Goal: Find specific page/section: Find specific page/section

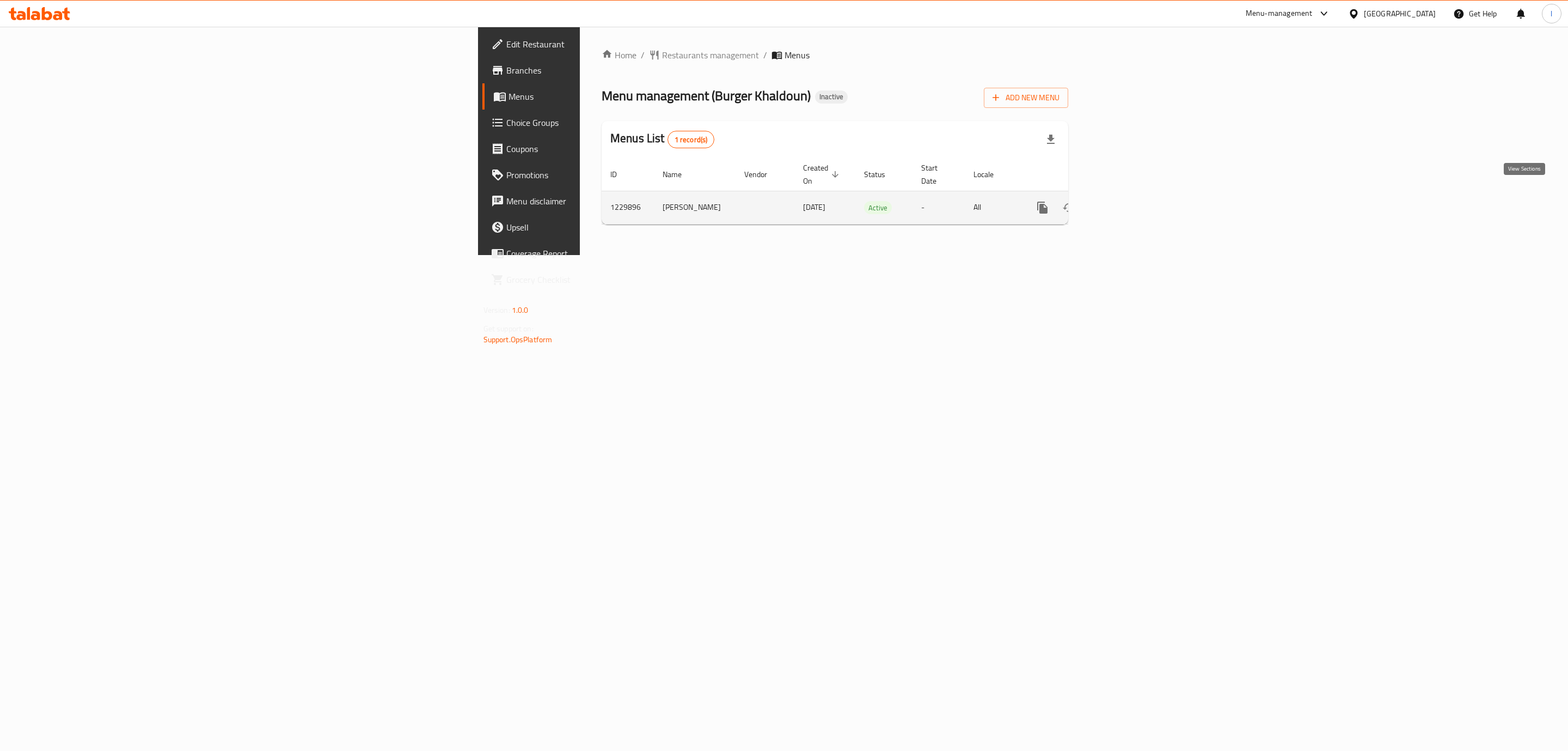
click at [1127, 201] on icon "enhanced table" at bounding box center [1121, 207] width 13 height 13
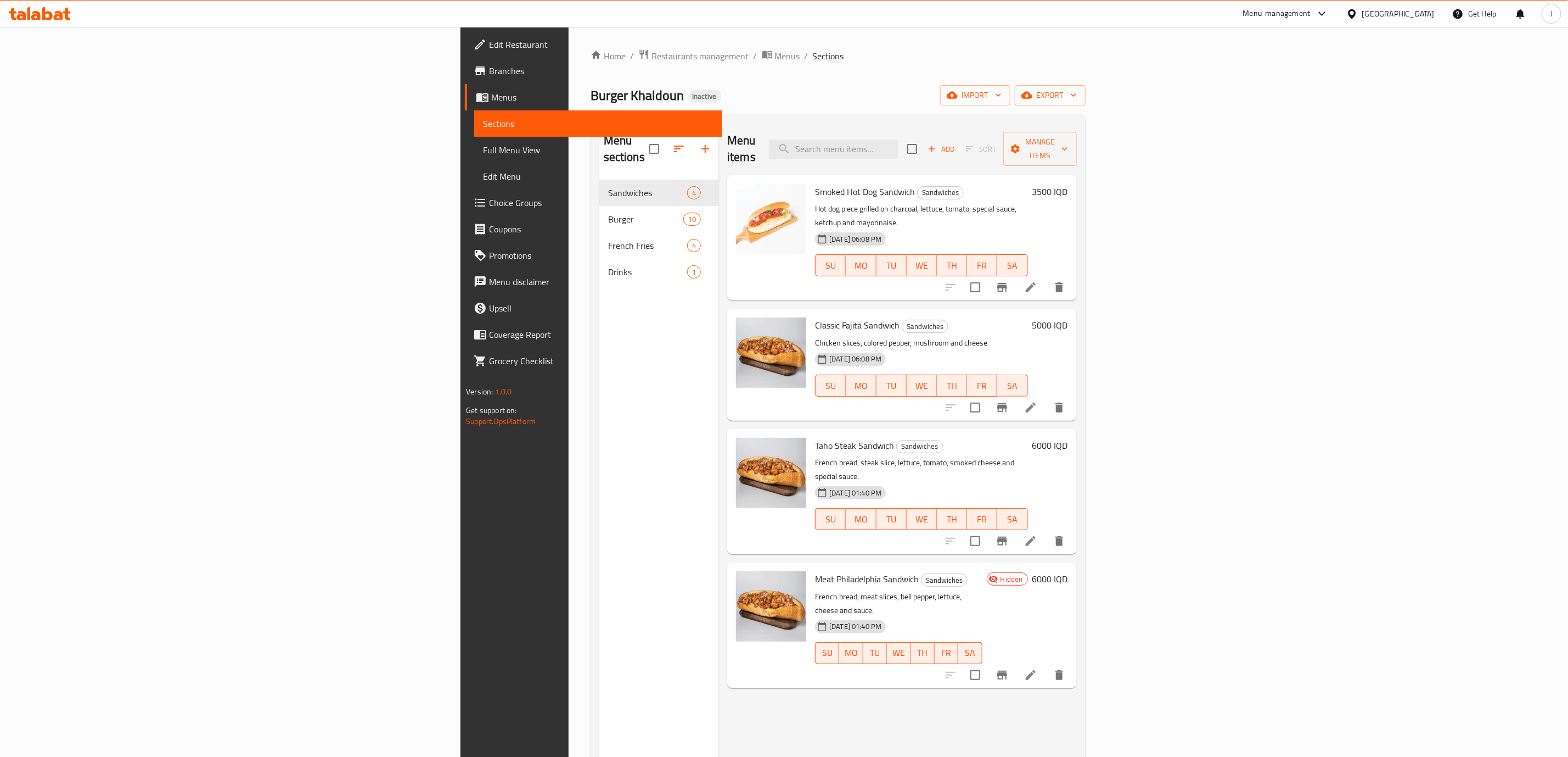
click at [483, 149] on span "Full Menu View" at bounding box center [598, 149] width 231 height 13
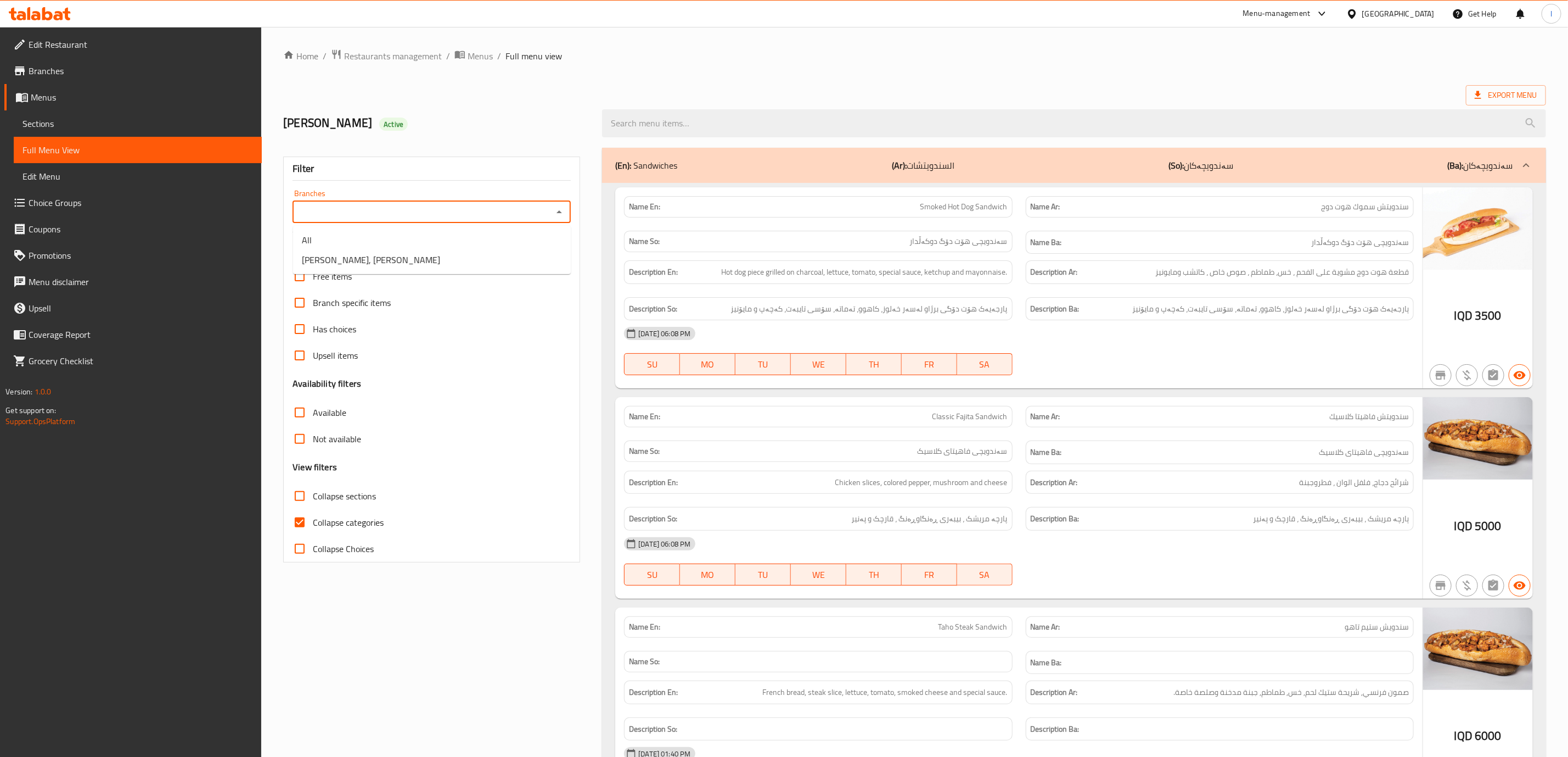
click at [430, 212] on input "Branches" at bounding box center [422, 212] width 253 height 15
click at [404, 256] on span "Burger Khaldoun, Al Mansur" at bounding box center [371, 259] width 138 height 13
type input "Burger Khaldoun, Al Mansur"
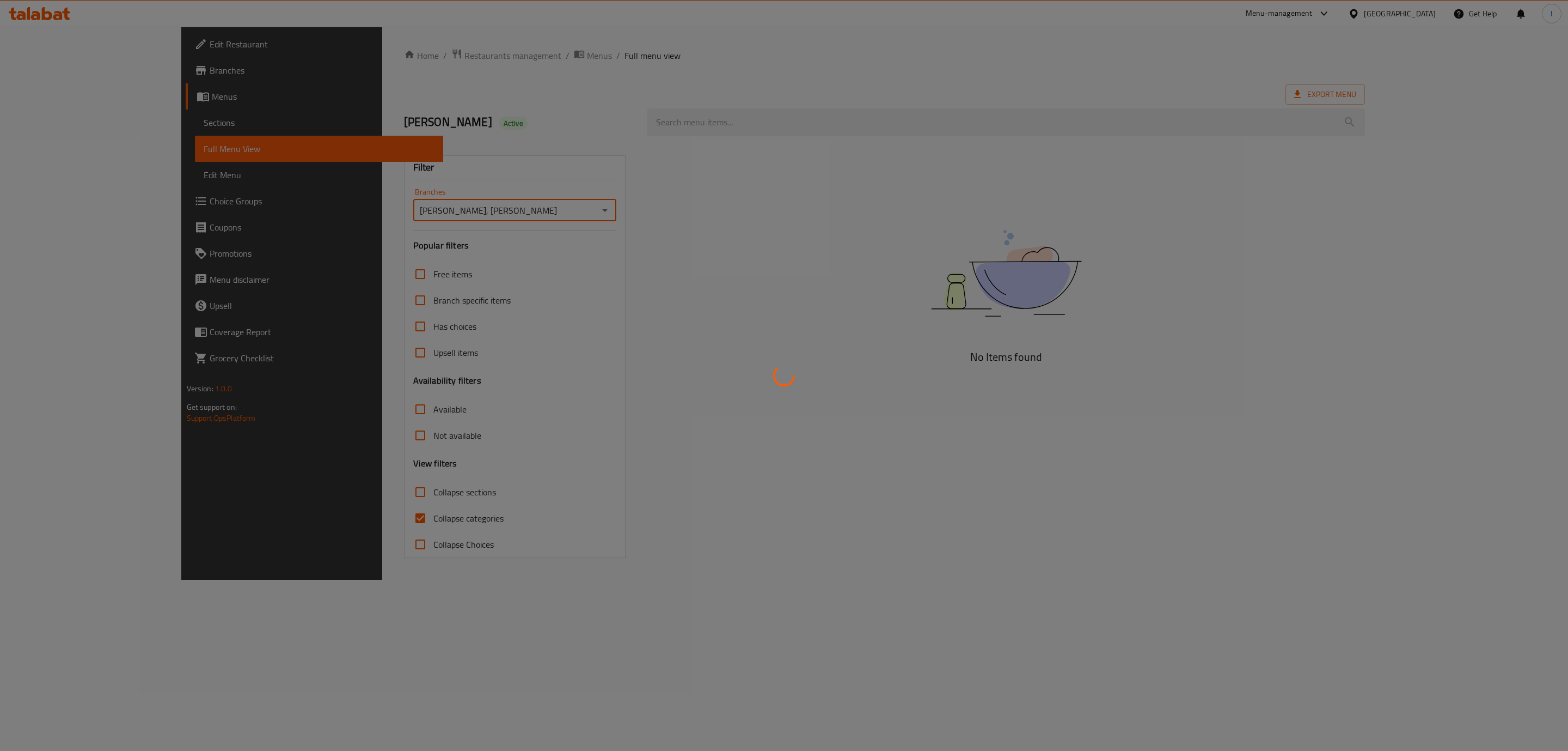
click at [392, 510] on div at bounding box center [784, 375] width 1568 height 751
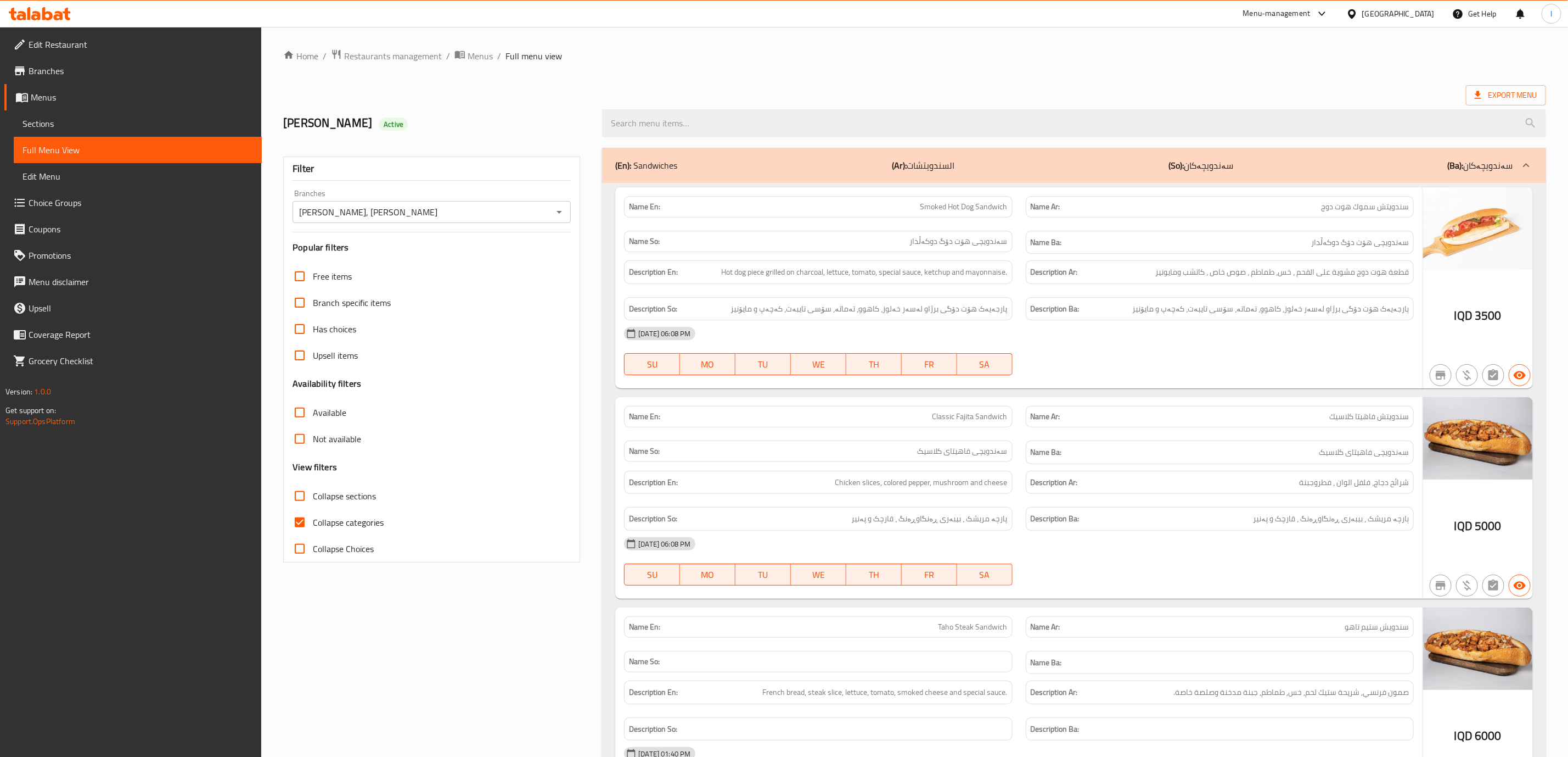
click at [361, 524] on span "Collapse categories" at bounding box center [348, 522] width 71 height 13
click at [313, 524] on input "Collapse categories" at bounding box center [299, 522] width 26 height 26
checkbox input "false"
click at [343, 487] on label "Collapse sections" at bounding box center [331, 495] width 90 height 26
click at [313, 487] on input "Collapse sections" at bounding box center [299, 495] width 26 height 26
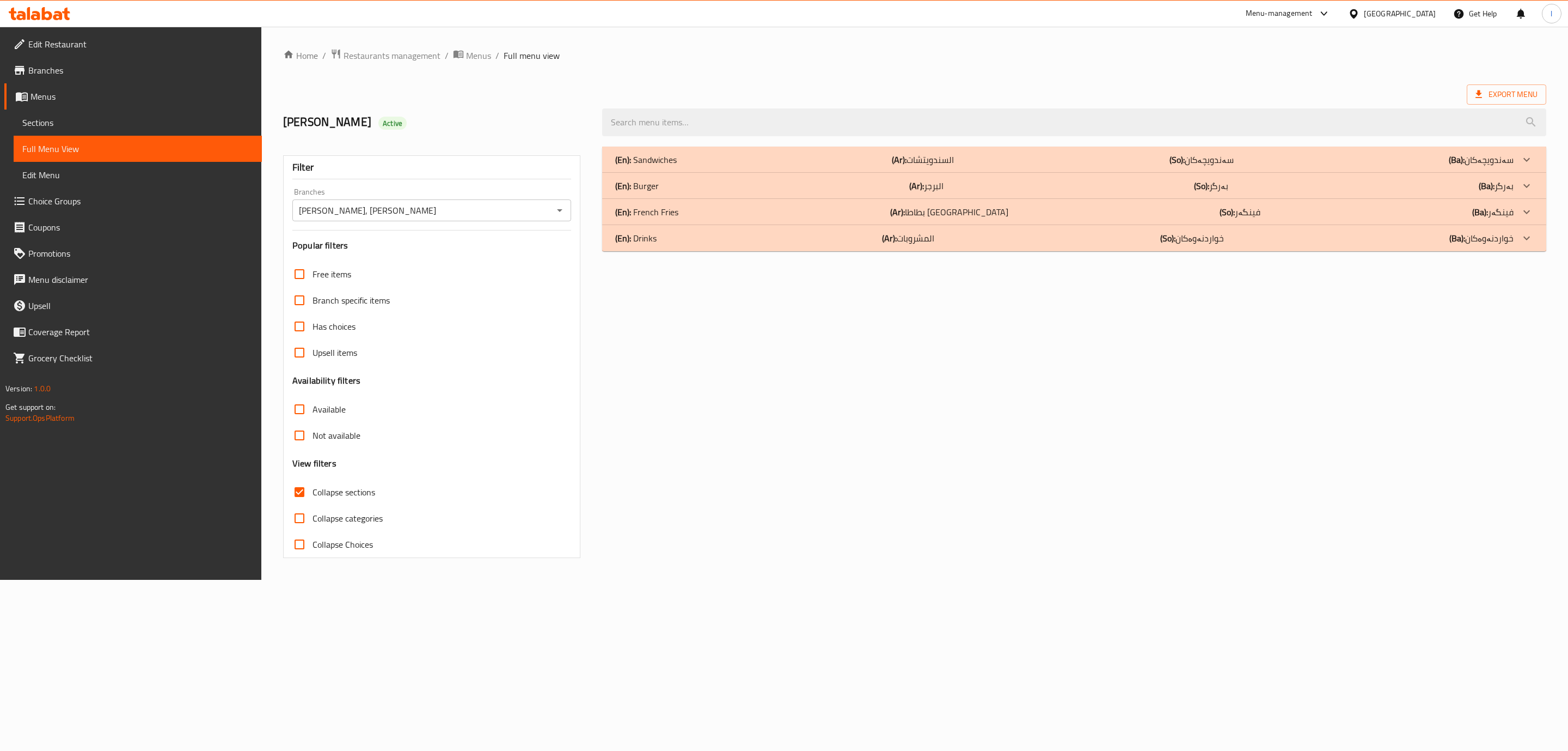
click at [338, 488] on span "Collapse sections" at bounding box center [343, 492] width 63 height 13
click at [312, 488] on input "Collapse sections" at bounding box center [299, 492] width 26 height 26
checkbox input "false"
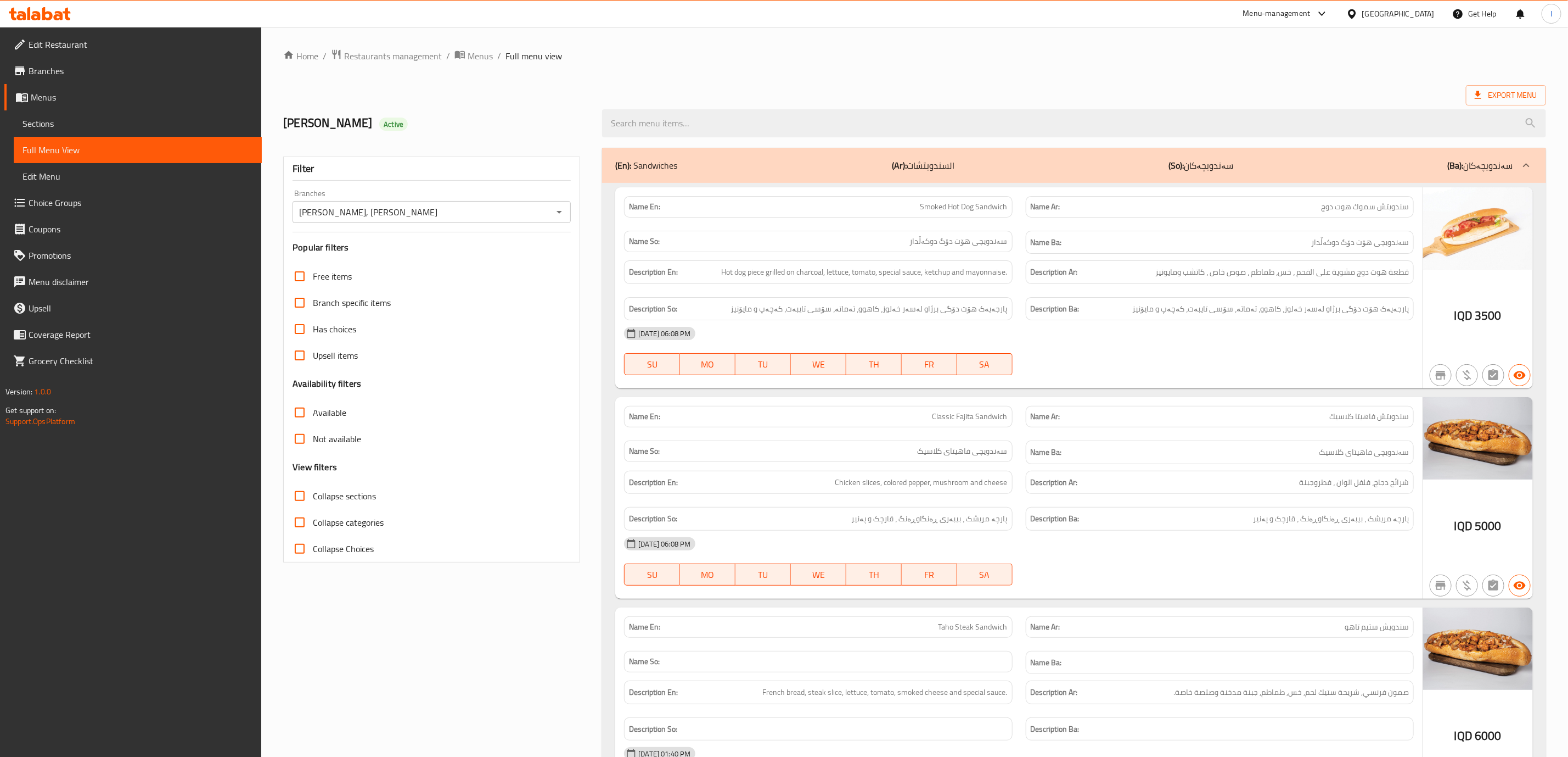
click at [1192, 427] on div "Name Ar: سندويتش فاهيتا كلاسيك" at bounding box center [1220, 416] width 388 height 21
click at [117, 126] on span "Sections" at bounding box center [138, 123] width 231 height 13
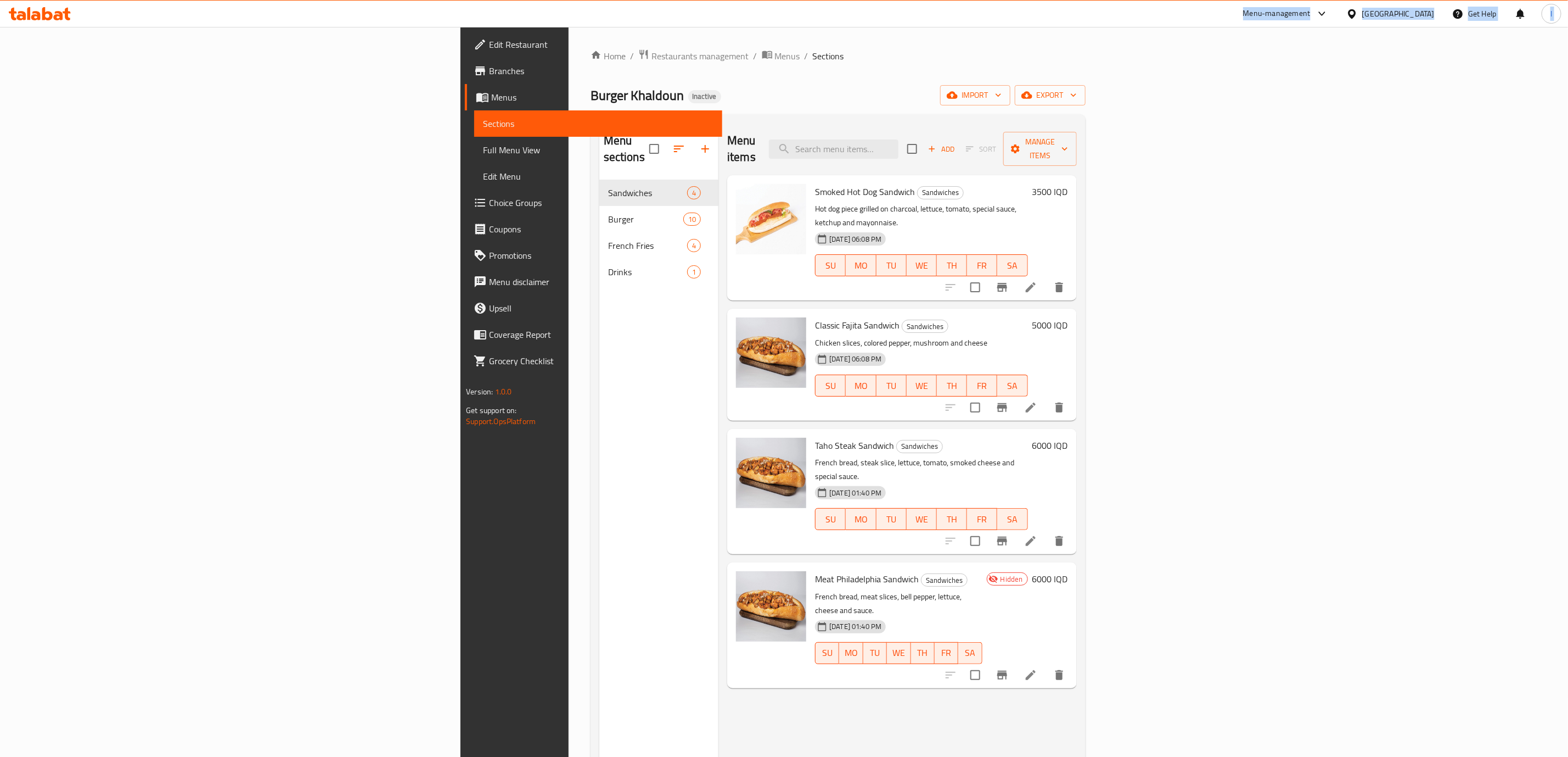
click at [53, 0] on html "​ Menu-management Iraq Get Help l Edit Restaurant Branches Menus Sections Full …" at bounding box center [784, 378] width 1568 height 757
click at [53, 7] on div at bounding box center [40, 14] width 80 height 22
click at [61, 10] on icon at bounding box center [39, 14] width 62 height 13
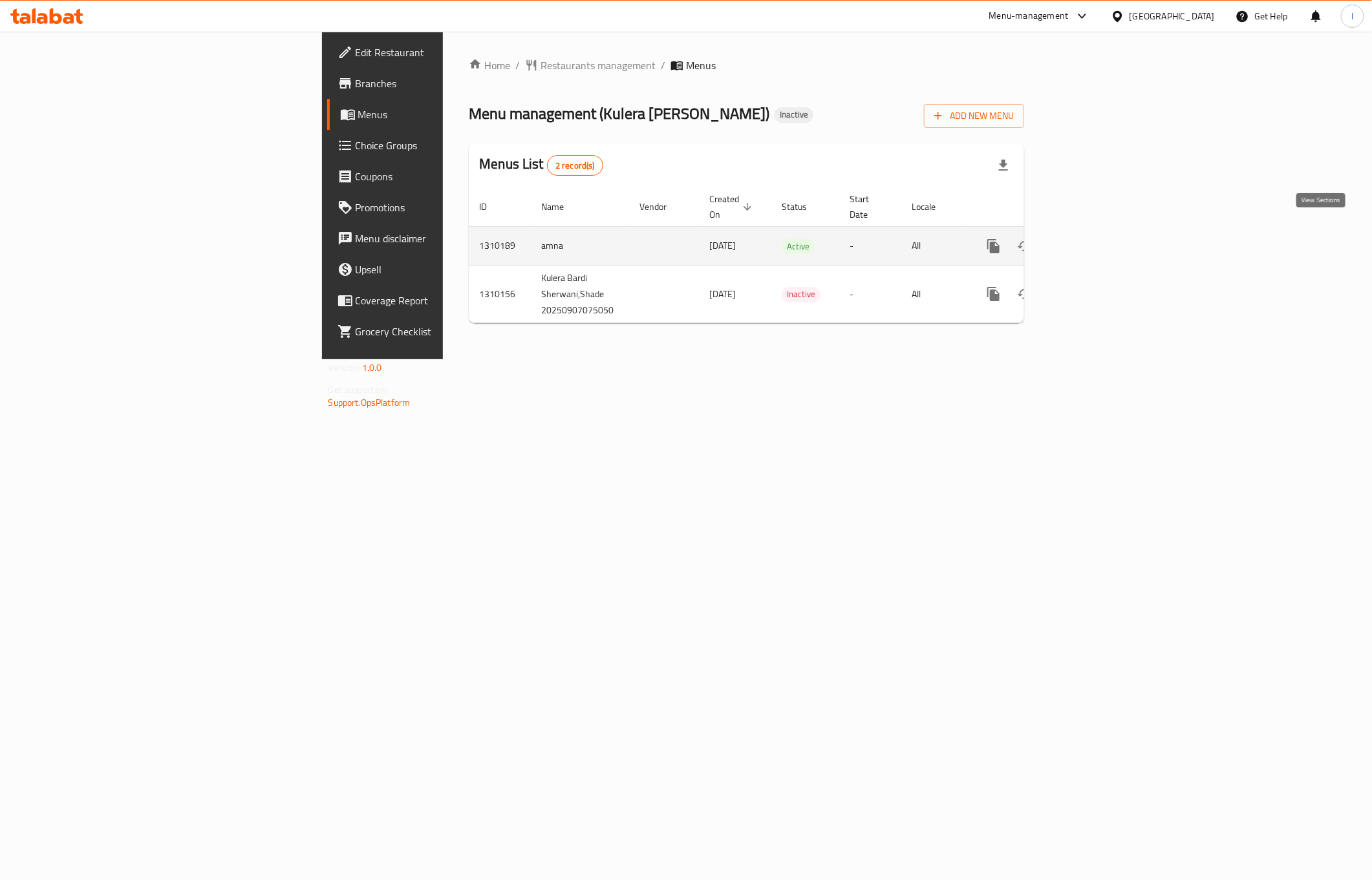
click at [1093, 241] on icon "enhanced table" at bounding box center [1087, 246] width 12 height 12
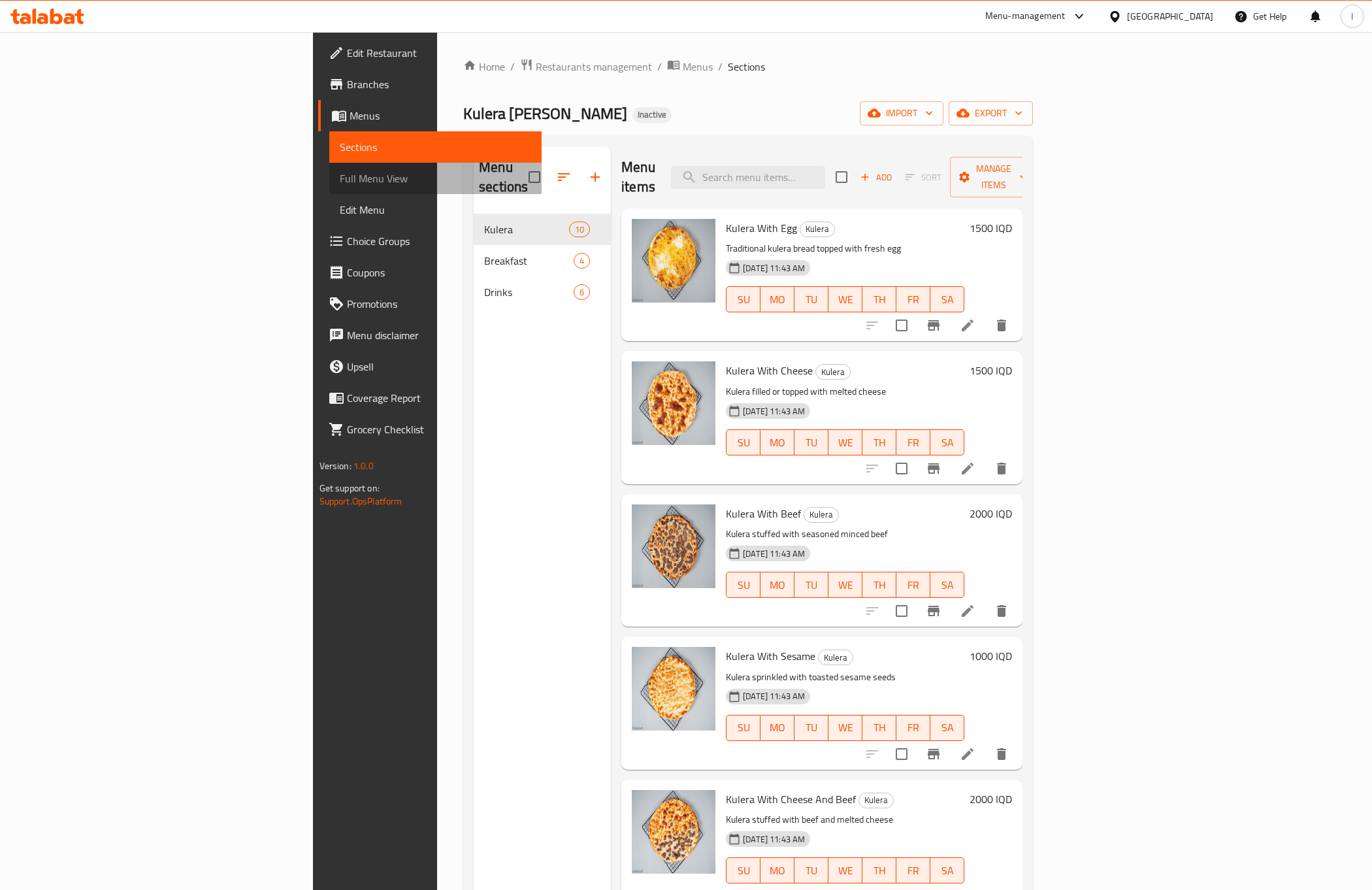
click at [329, 165] on link "Full Menu View" at bounding box center [436, 178] width 213 height 31
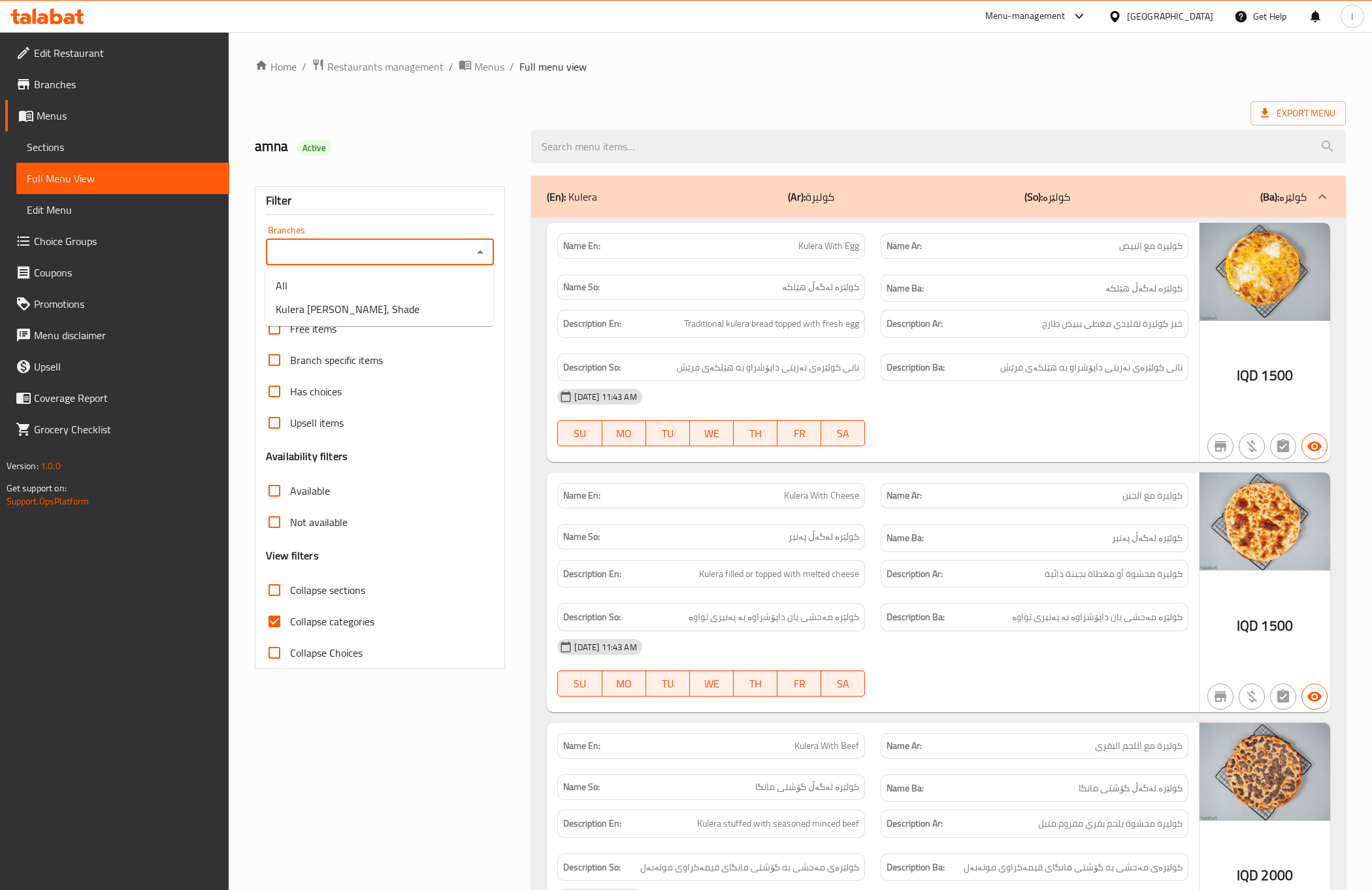
click at [308, 253] on input "Branches" at bounding box center [369, 252] width 199 height 18
click at [310, 301] on span "Kulera [PERSON_NAME], Shade" at bounding box center [347, 308] width 144 height 15
type input "Kulera [PERSON_NAME], Shade"
click at [386, 610] on div "Collapse categories" at bounding box center [380, 621] width 228 height 31
click at [381, 616] on div "Collapse categories" at bounding box center [380, 621] width 228 height 31
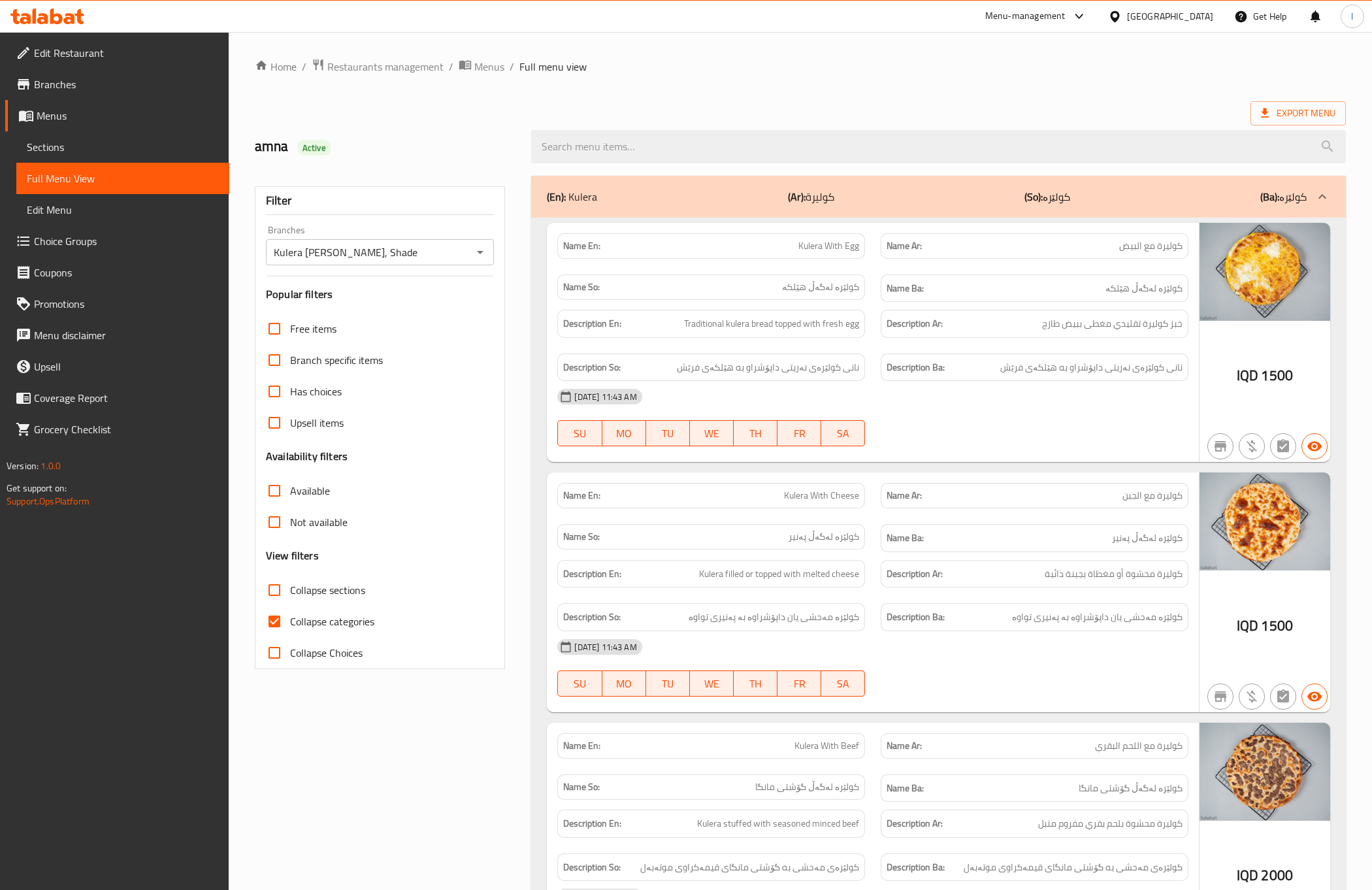
drag, startPoint x: 375, startPoint y: 616, endPoint x: 375, endPoint y: 597, distance: 19.0
click at [375, 615] on span "Collapse categories" at bounding box center [332, 621] width 84 height 15
click at [290, 615] on input "Collapse categories" at bounding box center [274, 621] width 31 height 31
checkbox input "false"
click at [341, 586] on span "Collapse sections" at bounding box center [327, 590] width 75 height 15
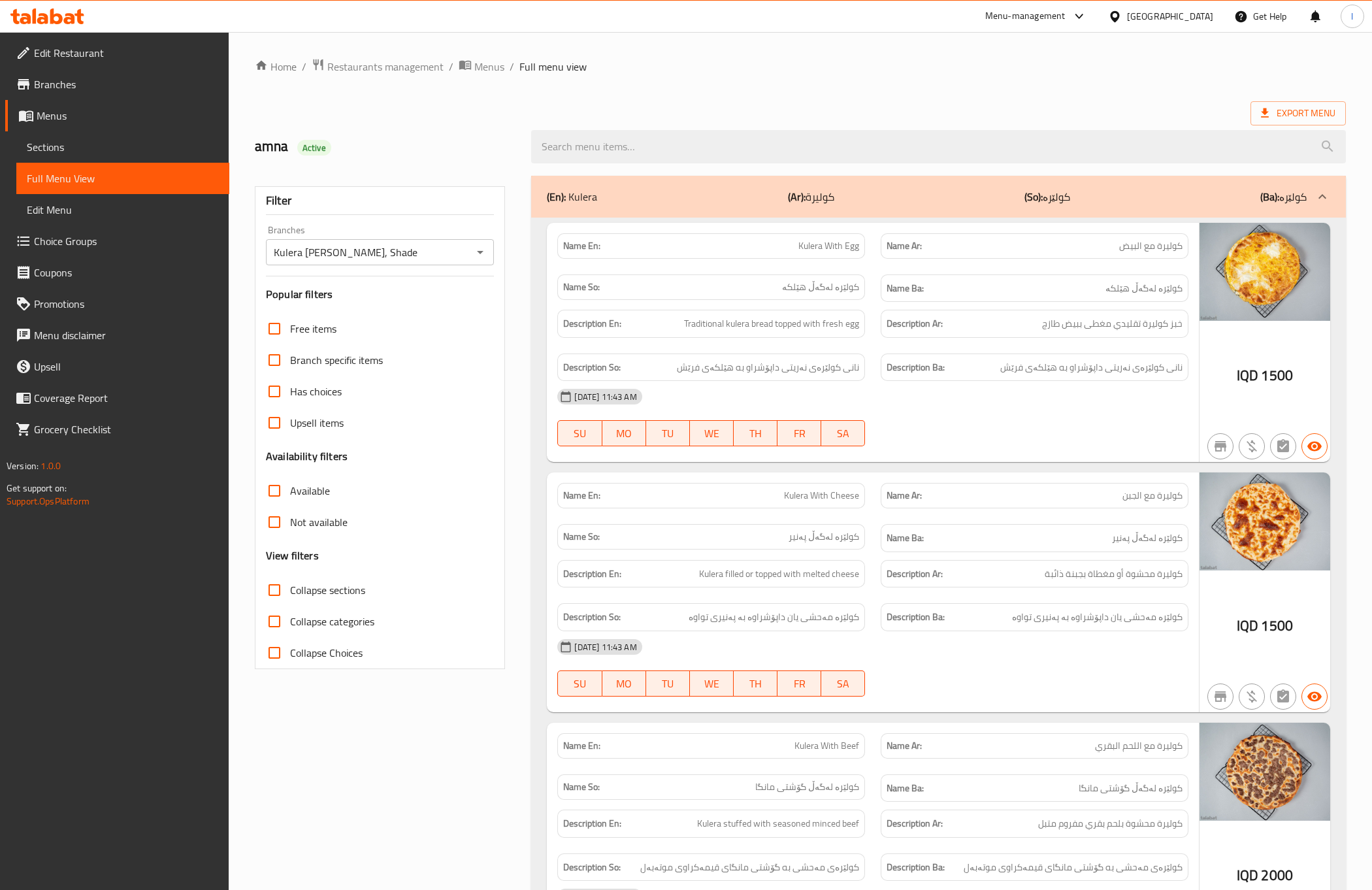
click at [290, 586] on input "Collapse sections" at bounding box center [274, 590] width 31 height 31
checkbox input "true"
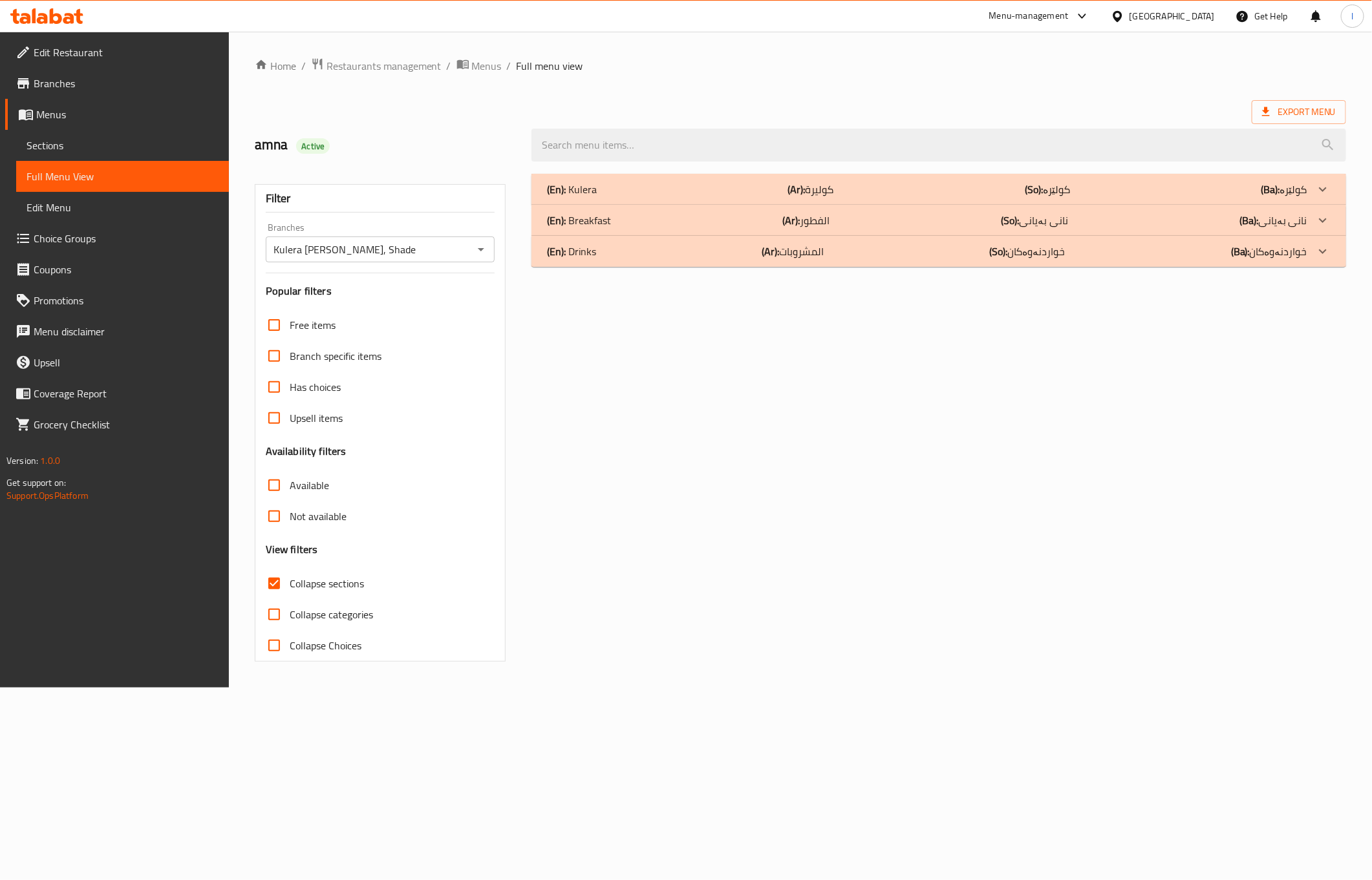
click at [716, 264] on div "(En): Drinks (Ar): المشروبات (So): خواردنەوەکان (Ba): خواردنەوەکان" at bounding box center [938, 251] width 815 height 31
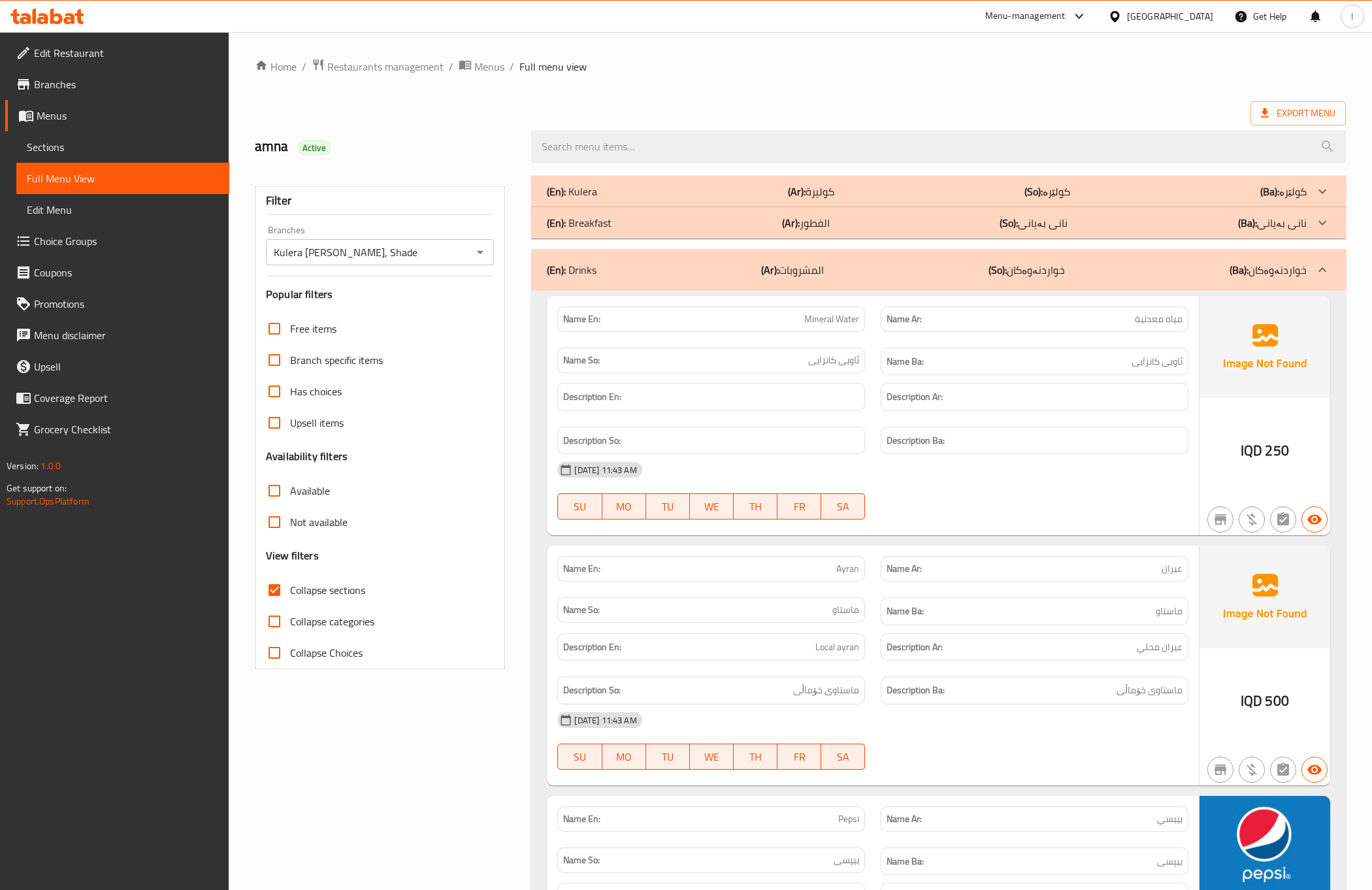
click at [908, 589] on div "Name Ar: عيران" at bounding box center [1034, 568] width 324 height 41
click at [980, 630] on div "Description Ar: عيران محلي" at bounding box center [1034, 647] width 324 height 44
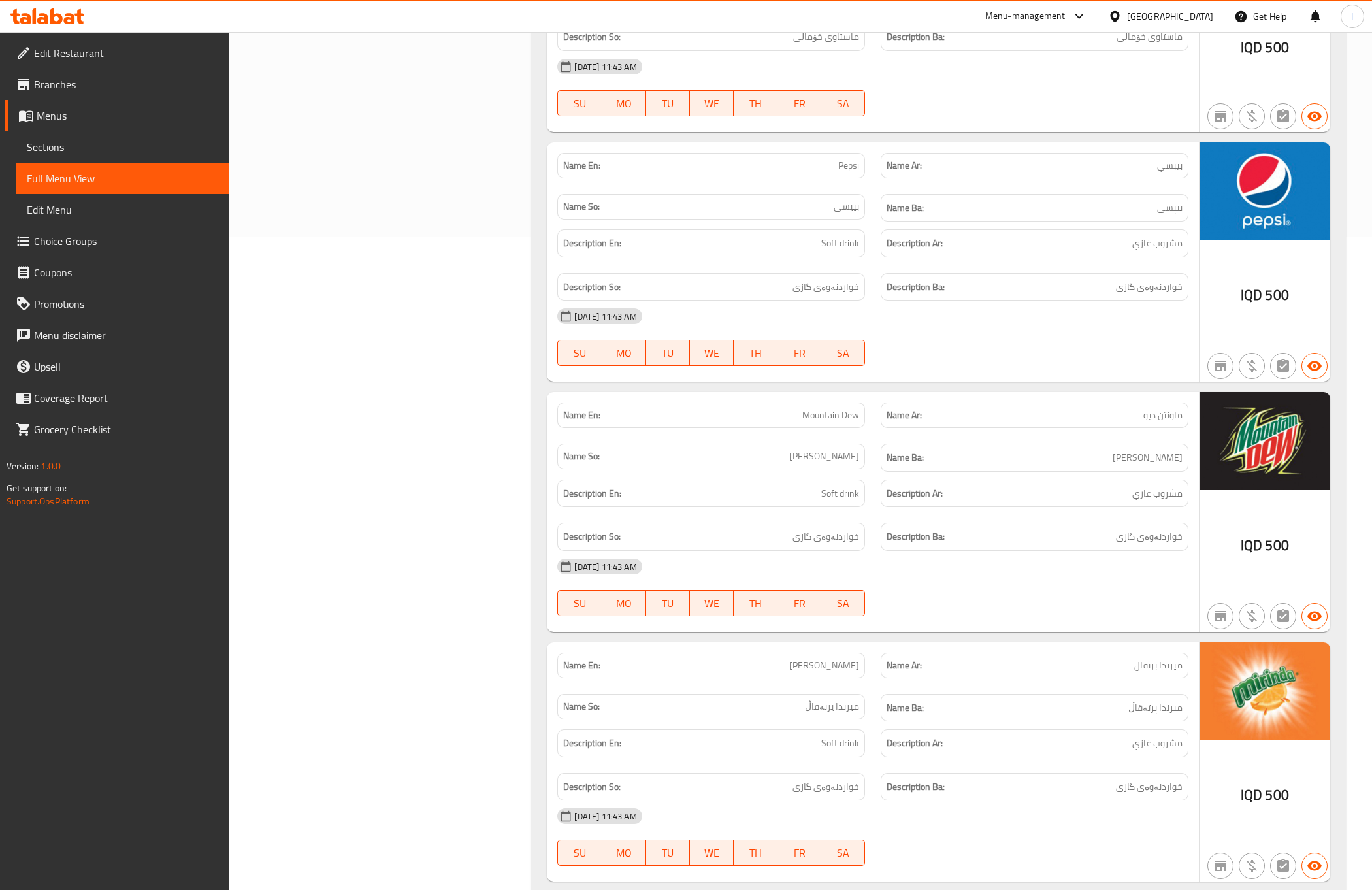
scroll to position [963, 0]
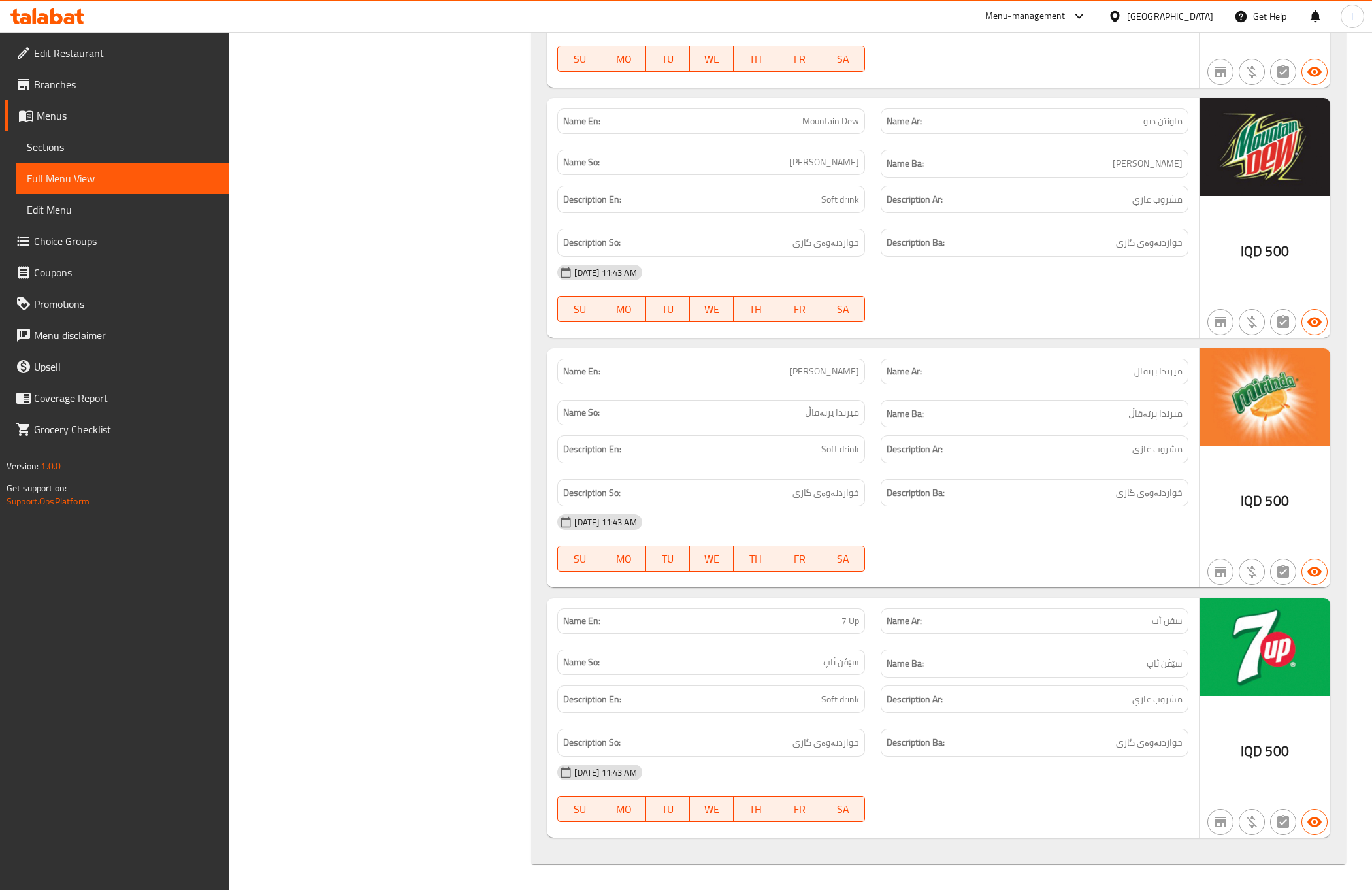
click at [940, 661] on h6 "Name Ba: سێڤن ئاپ" at bounding box center [1034, 663] width 296 height 16
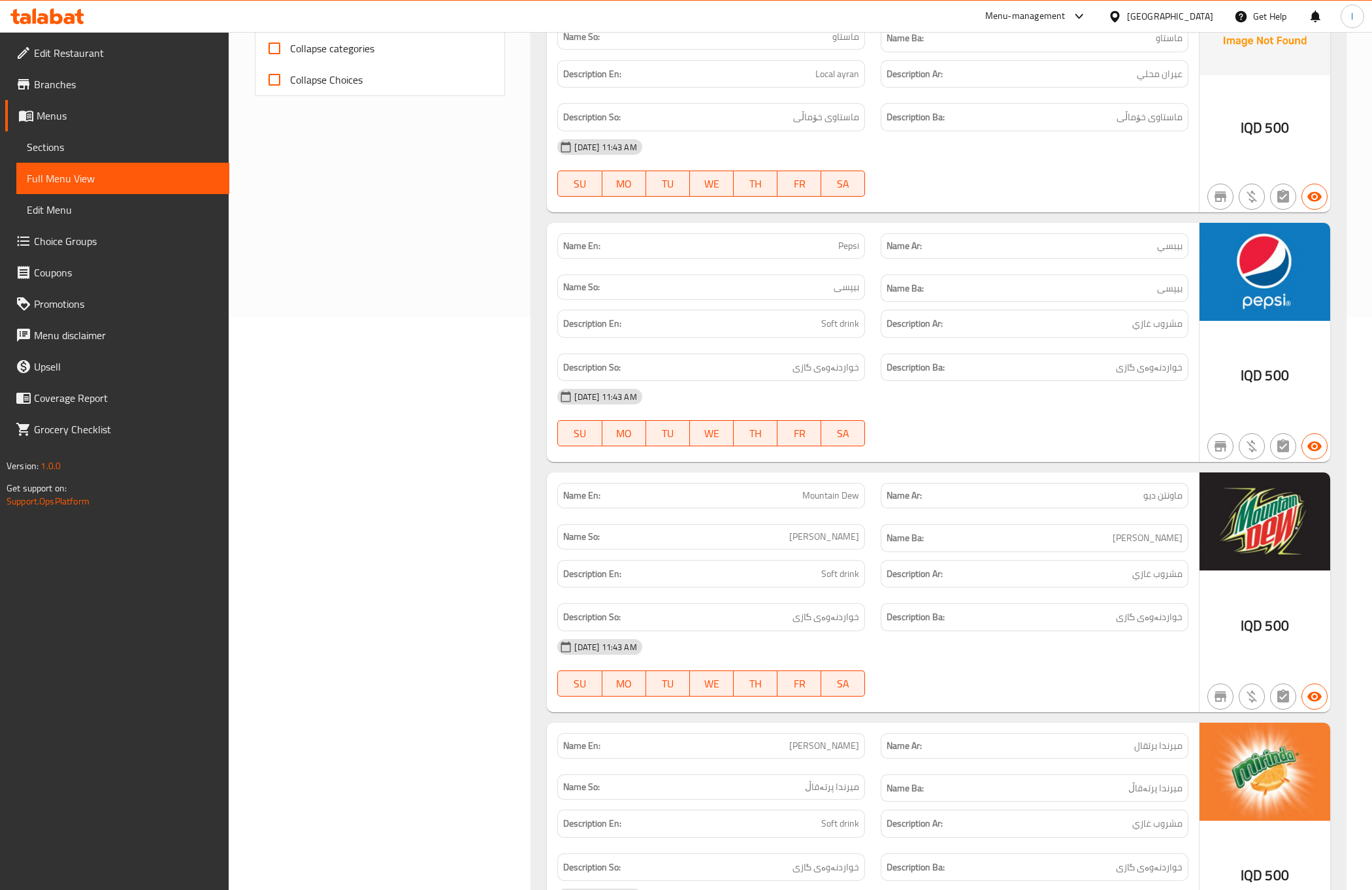
scroll to position [308, 0]
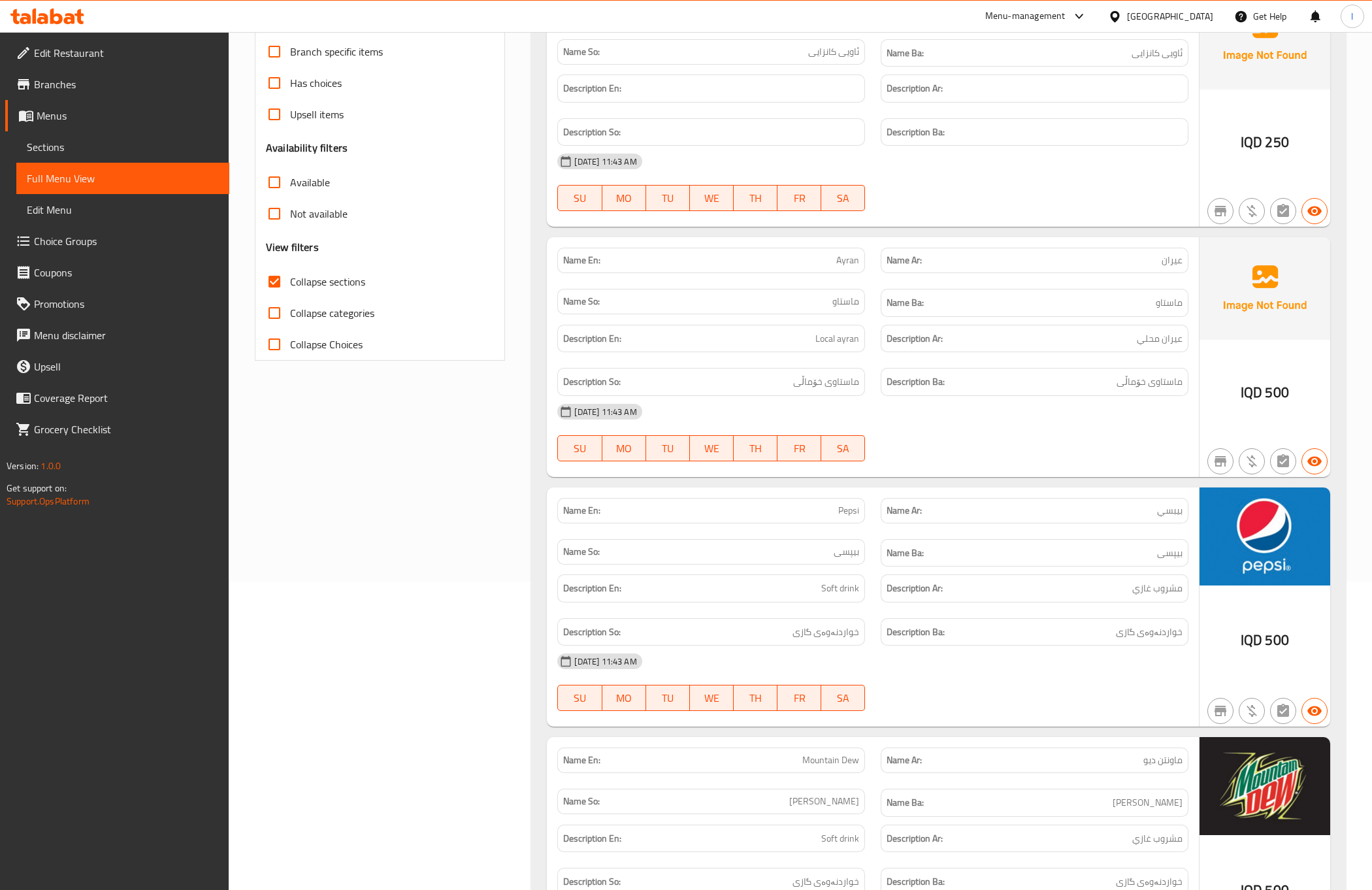
click at [845, 547] on div "Name So: بیپسی" at bounding box center [711, 552] width 308 height 26
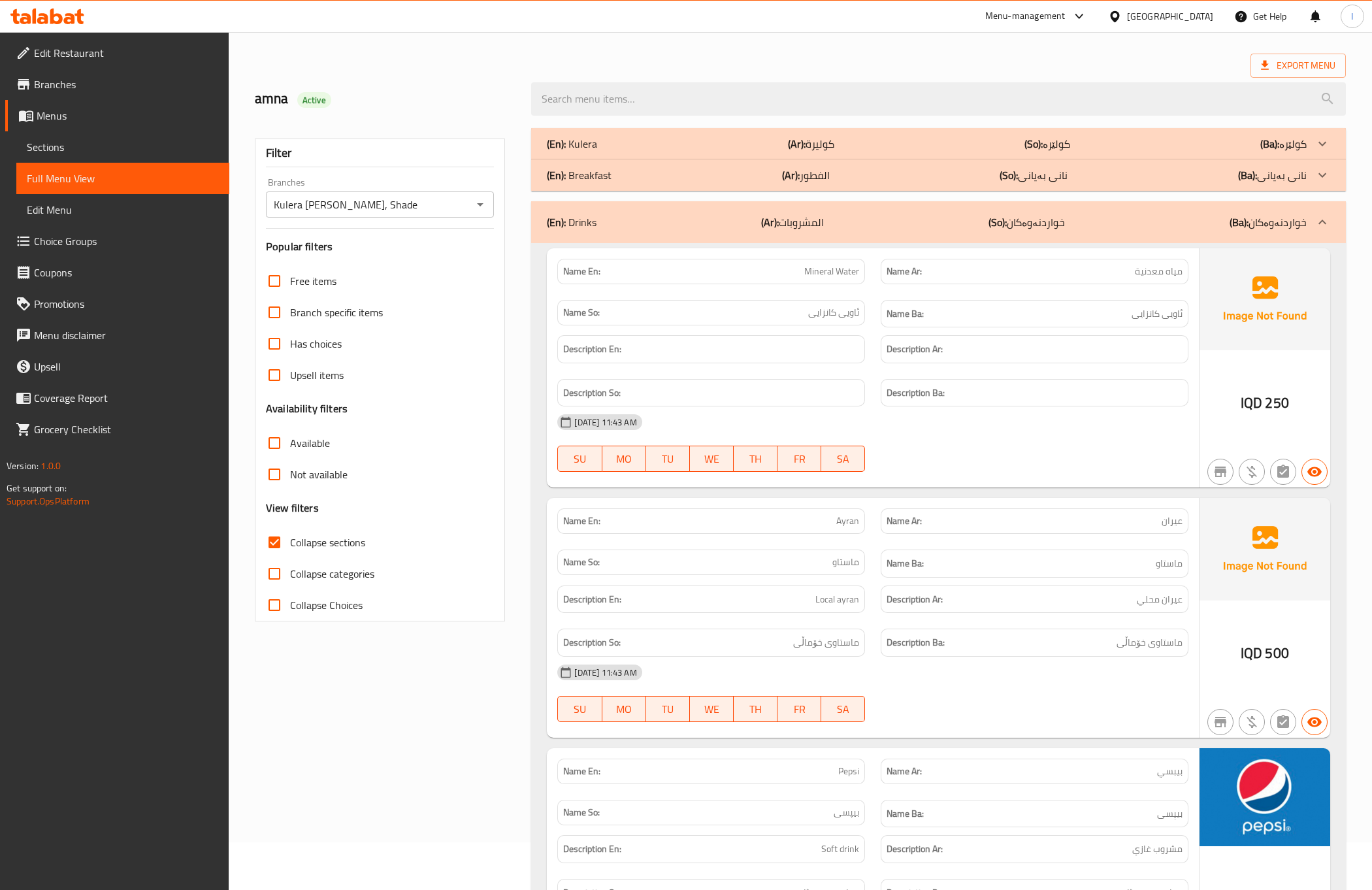
scroll to position [0, 0]
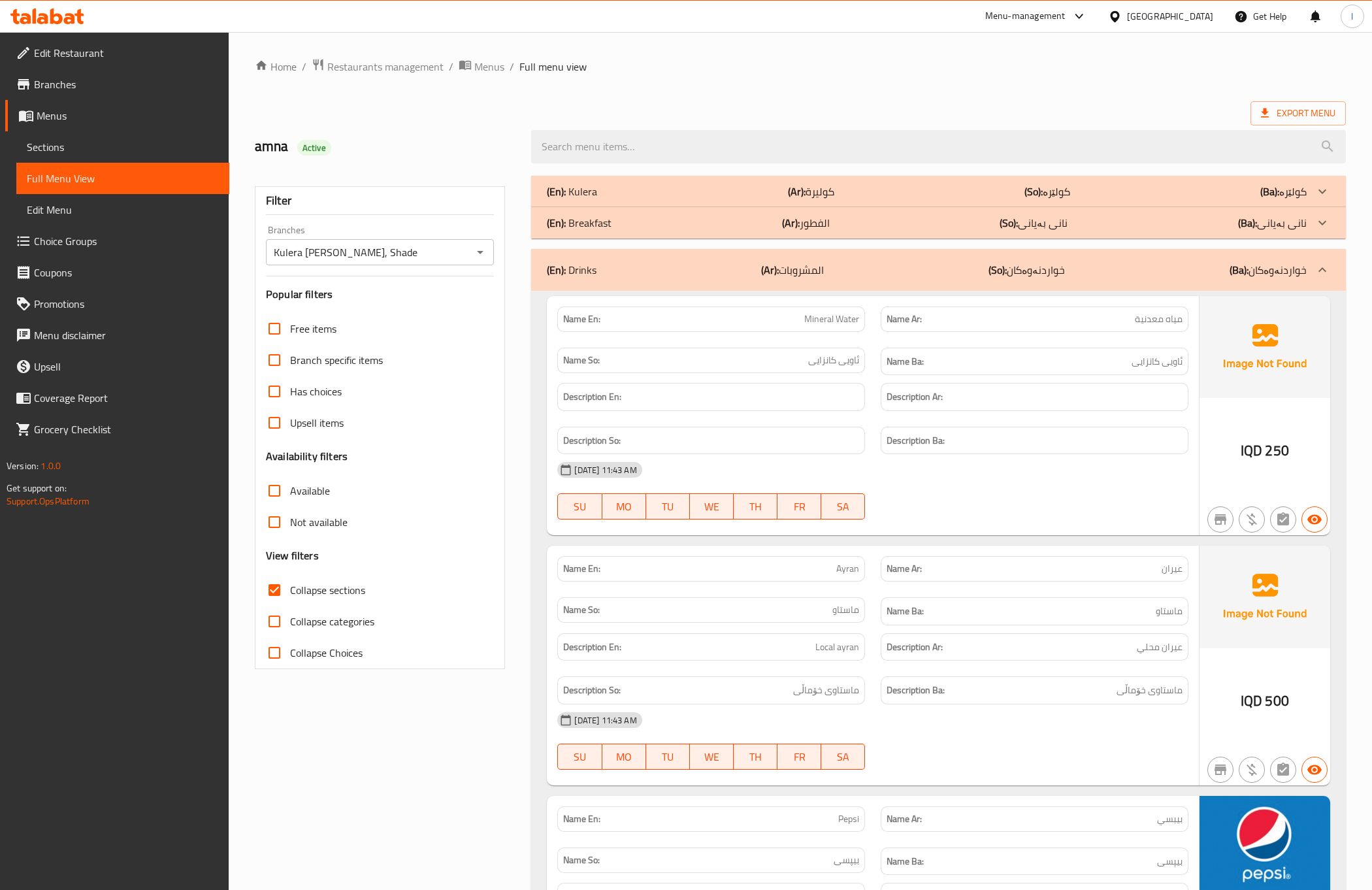
click at [790, 269] on p "(Ar): المشروبات" at bounding box center [793, 270] width 63 height 15
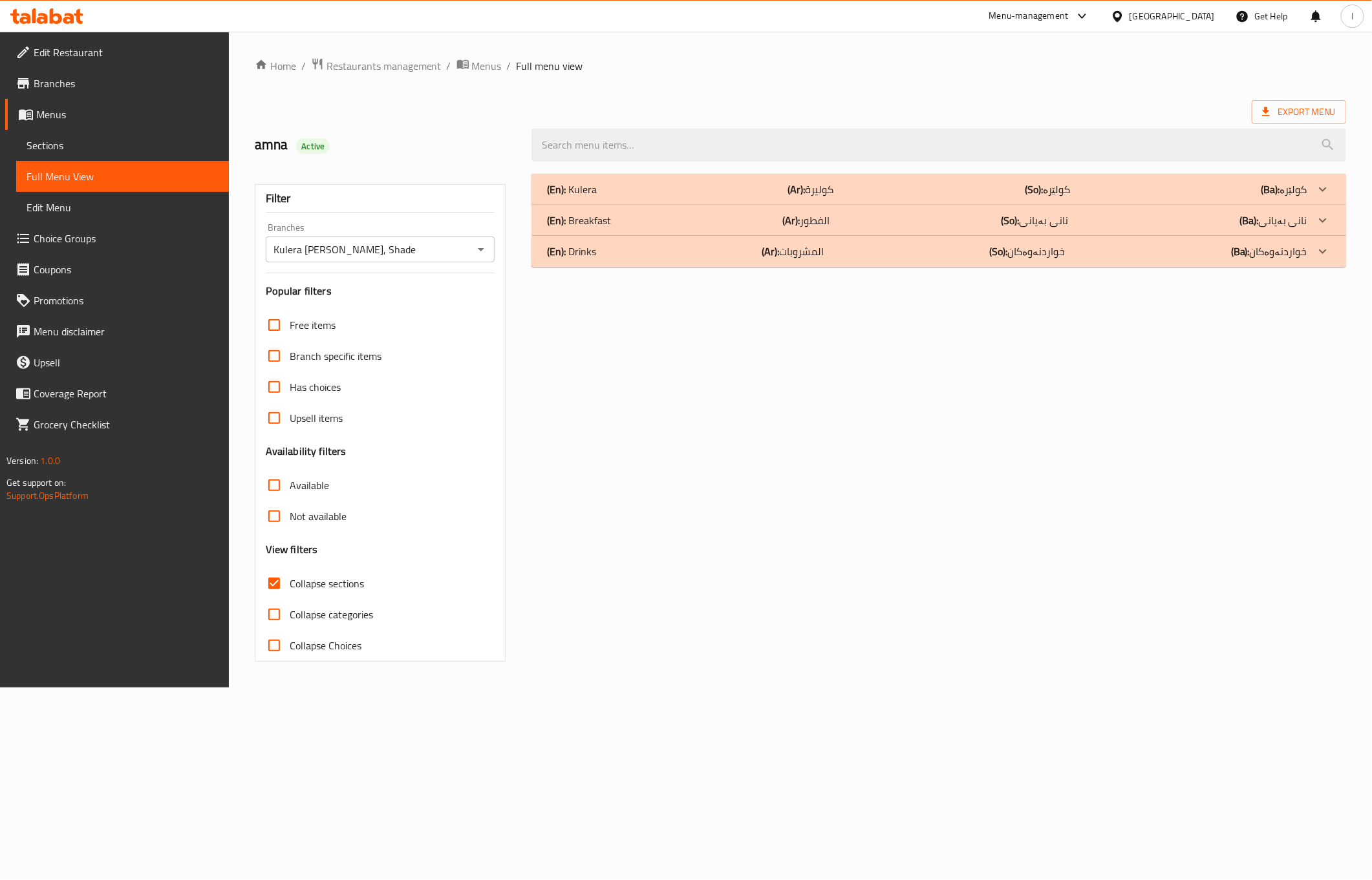
click at [792, 221] on b "(Ar):" at bounding box center [791, 220] width 17 height 20
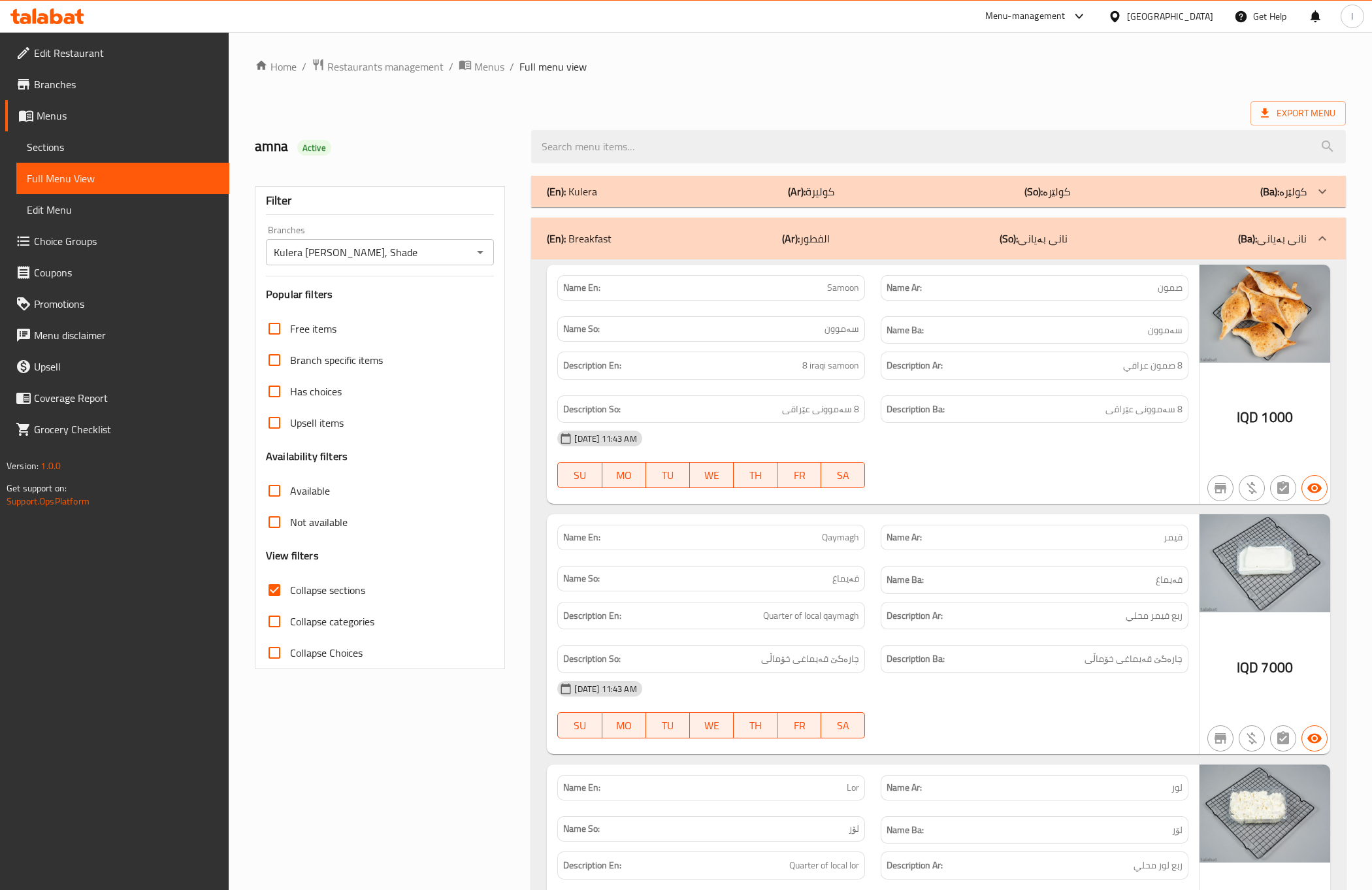
click at [871, 543] on div "Name En: Qaymagh" at bounding box center [711, 538] width 324 height 41
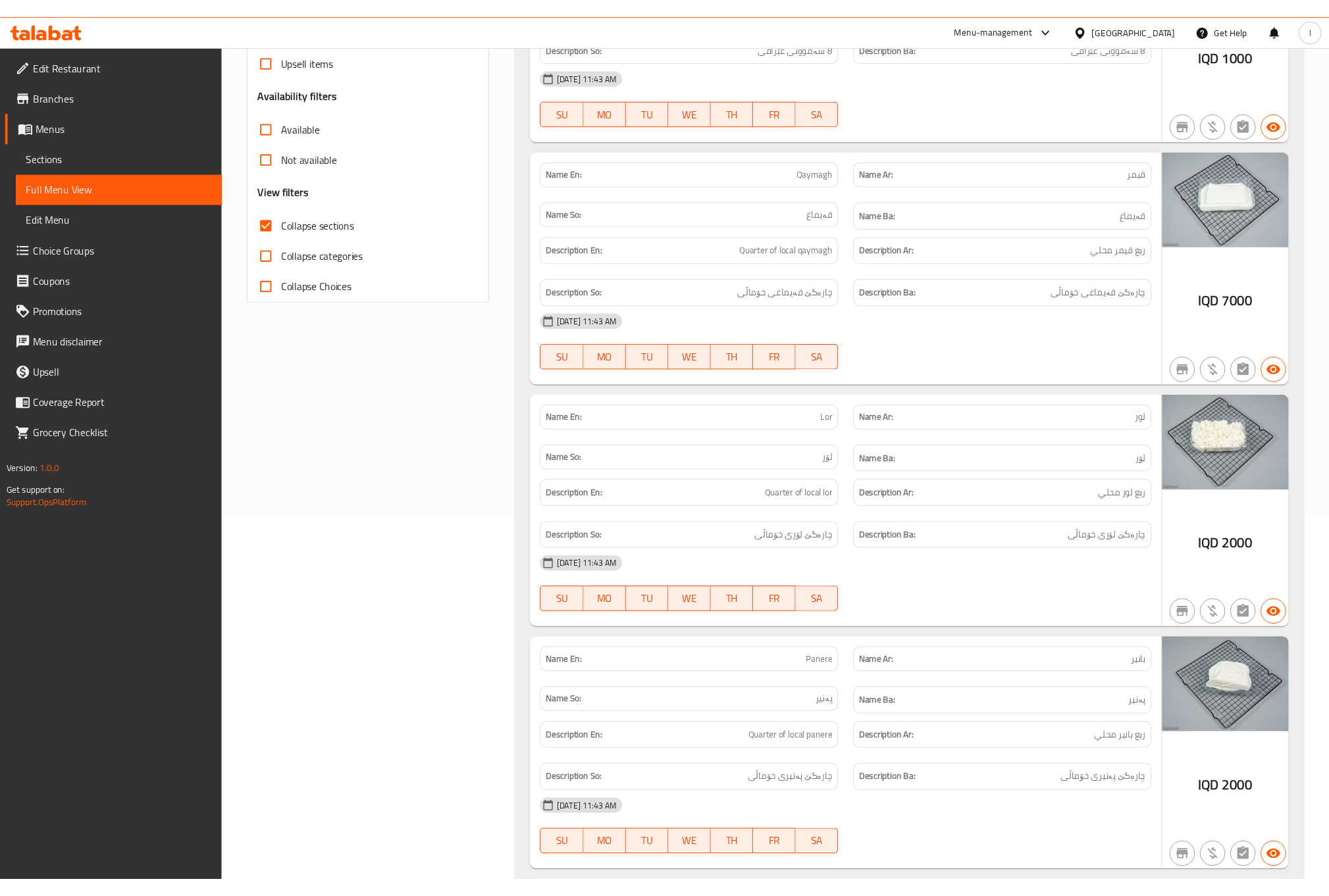
scroll to position [472, 0]
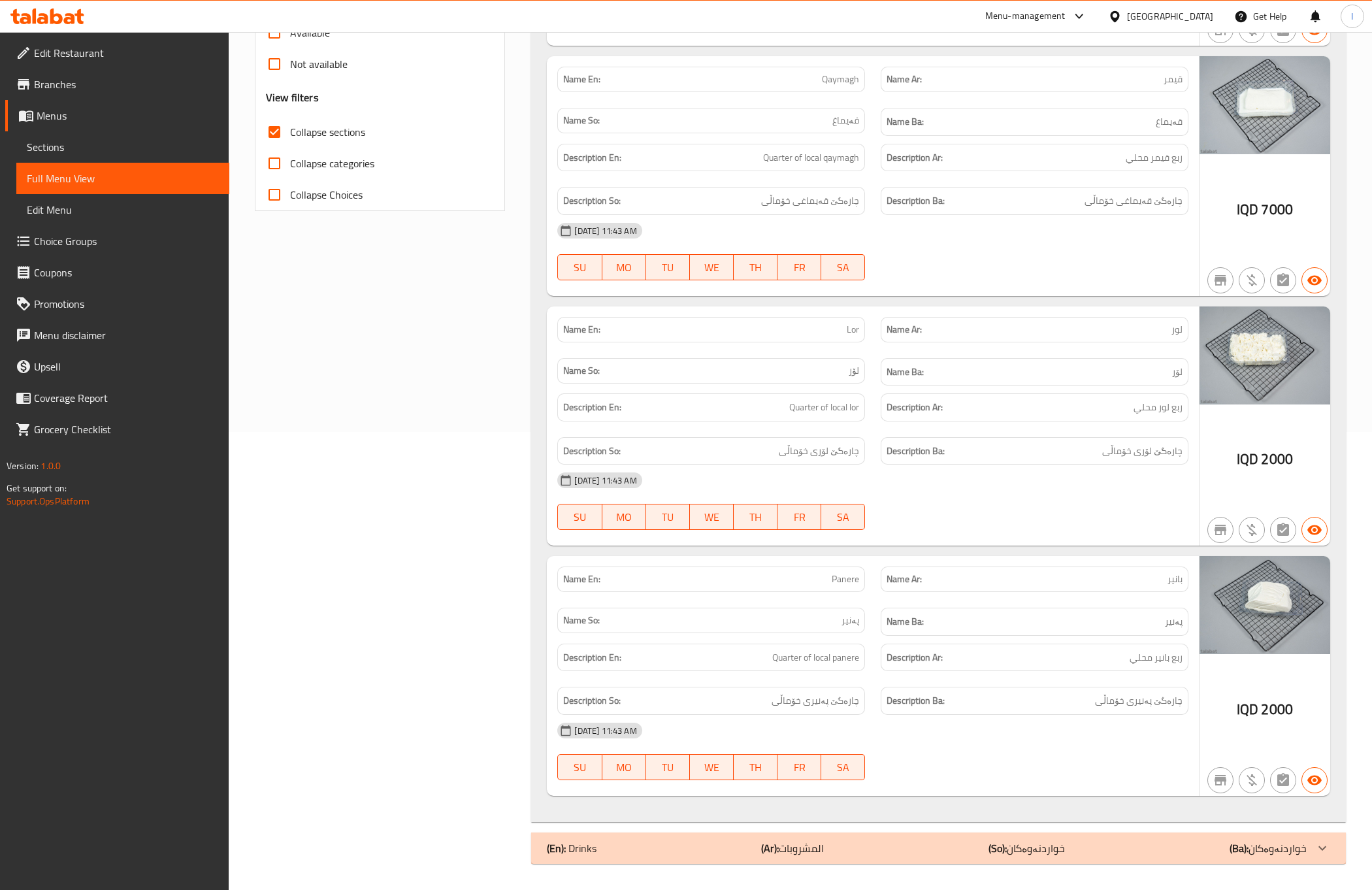
click at [933, 702] on strong "Description Ba:" at bounding box center [916, 701] width 58 height 16
click at [289, 436] on div "Filter Branches Kulera Bardi Sherwani, Shade Branches Popular filters Free item…" at bounding box center [385, 291] width 276 height 1162
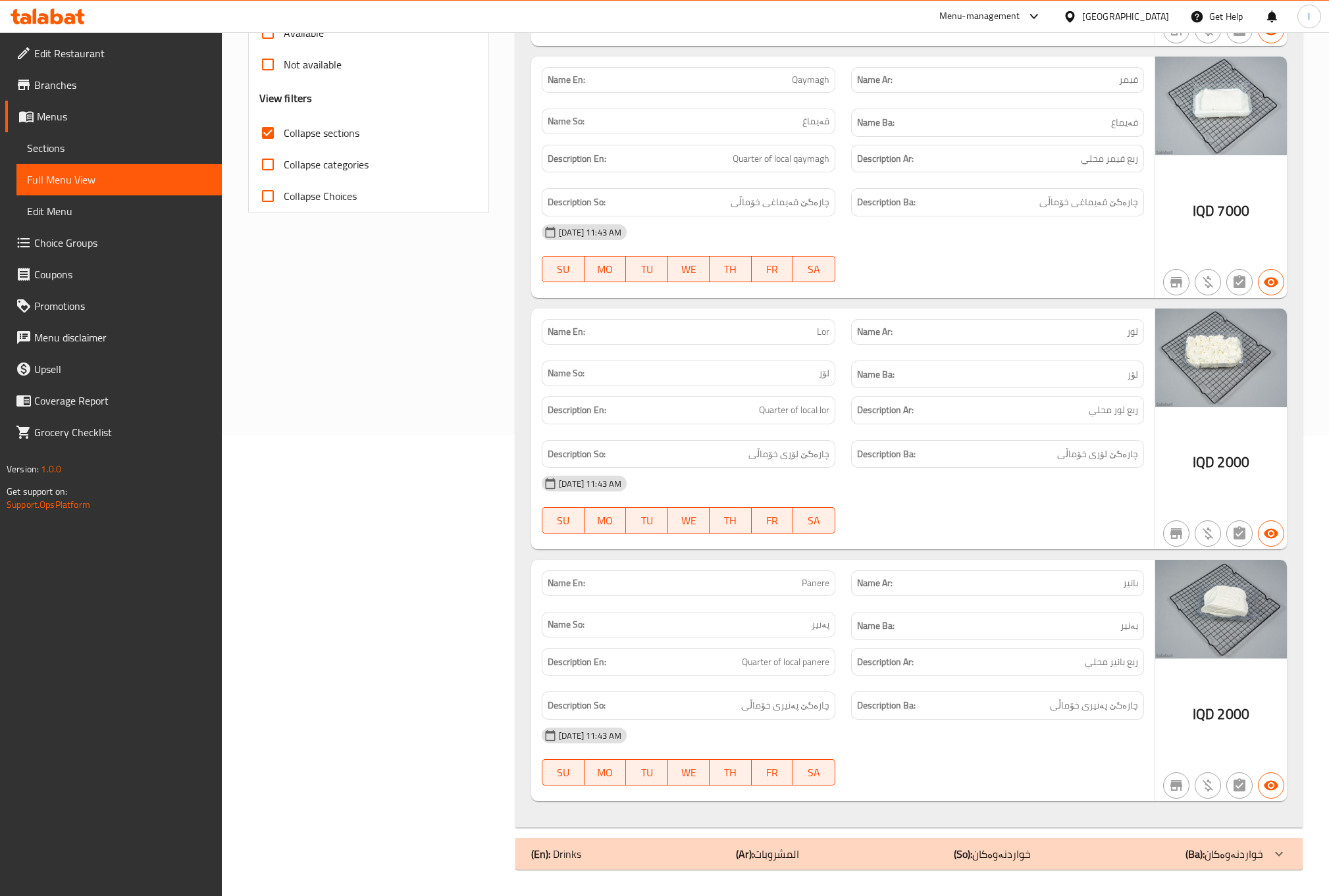
click at [905, 703] on strong "Description Ba:" at bounding box center [887, 705] width 59 height 16
click at [1079, 442] on div "Description Ba: چارەگێ لۆری خۆماڵی" at bounding box center [998, 454] width 293 height 28
click at [1018, 478] on div "[DATE] 11:43 AM" at bounding box center [843, 483] width 618 height 32
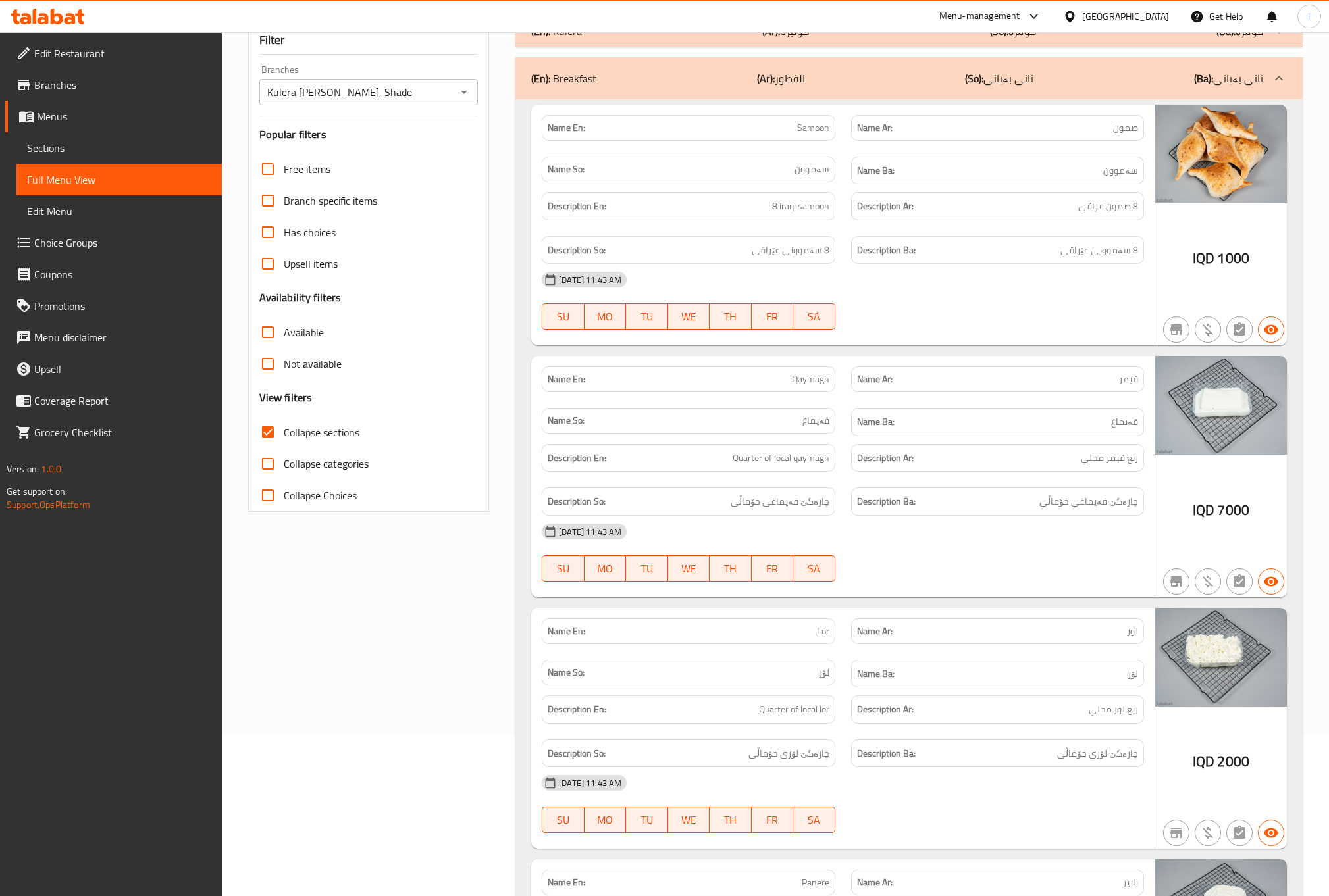
scroll to position [143, 0]
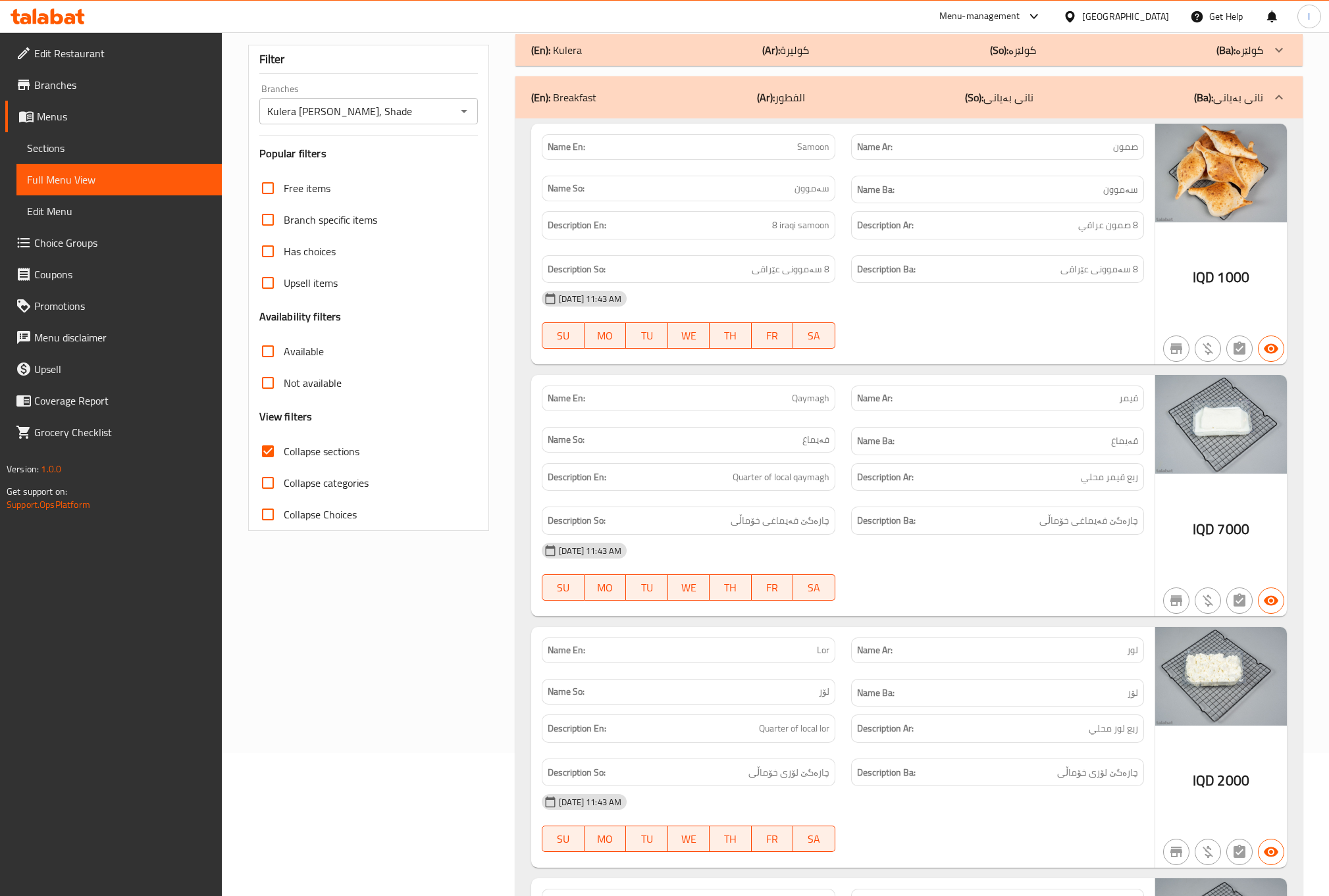
drag, startPoint x: 804, startPoint y: 578, endPoint x: 818, endPoint y: 587, distance: 16.6
click at [804, 578] on div "SU MO TU WE TH FR SA" at bounding box center [687, 587] width 308 height 42
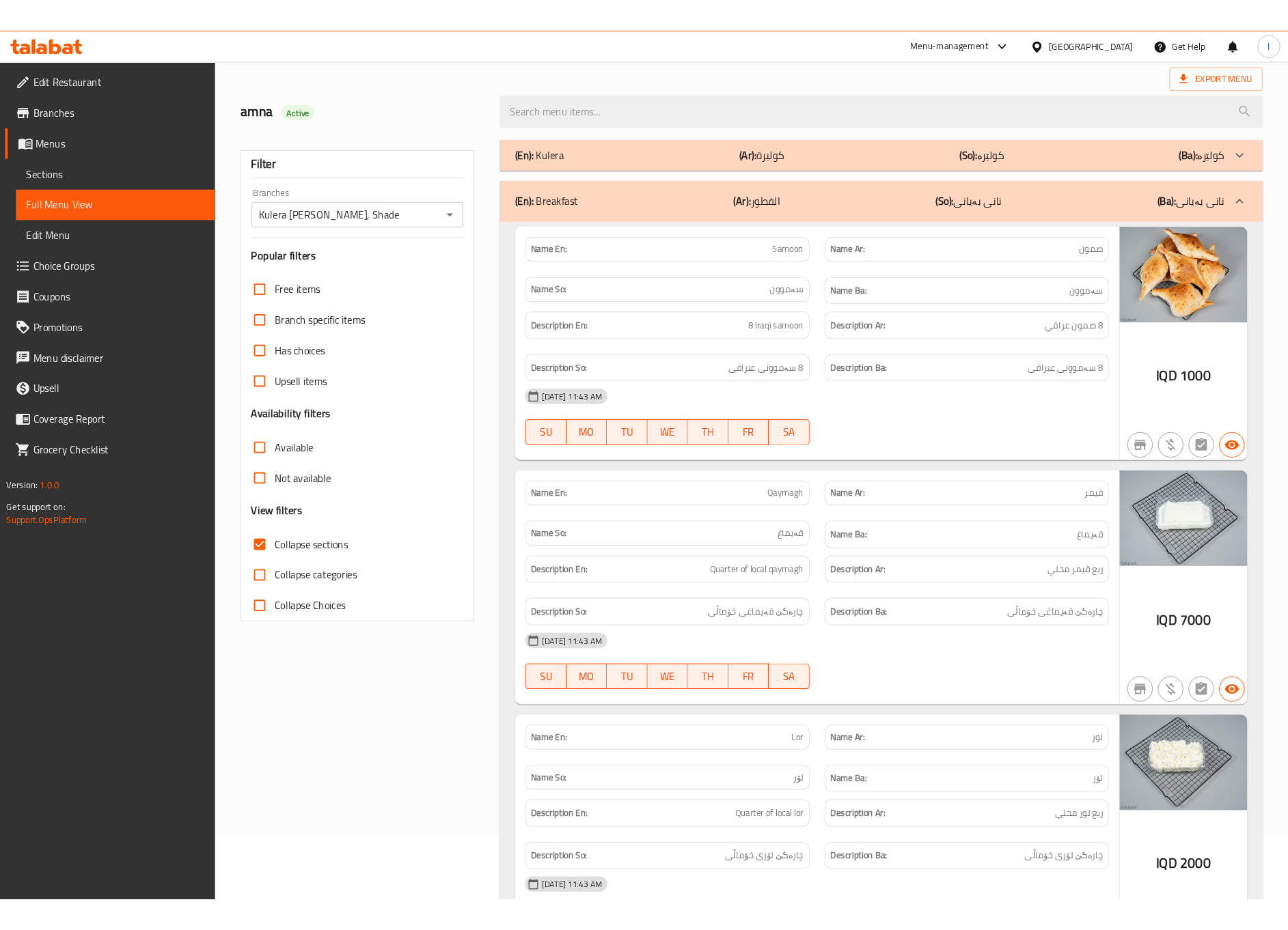
scroll to position [0, 0]
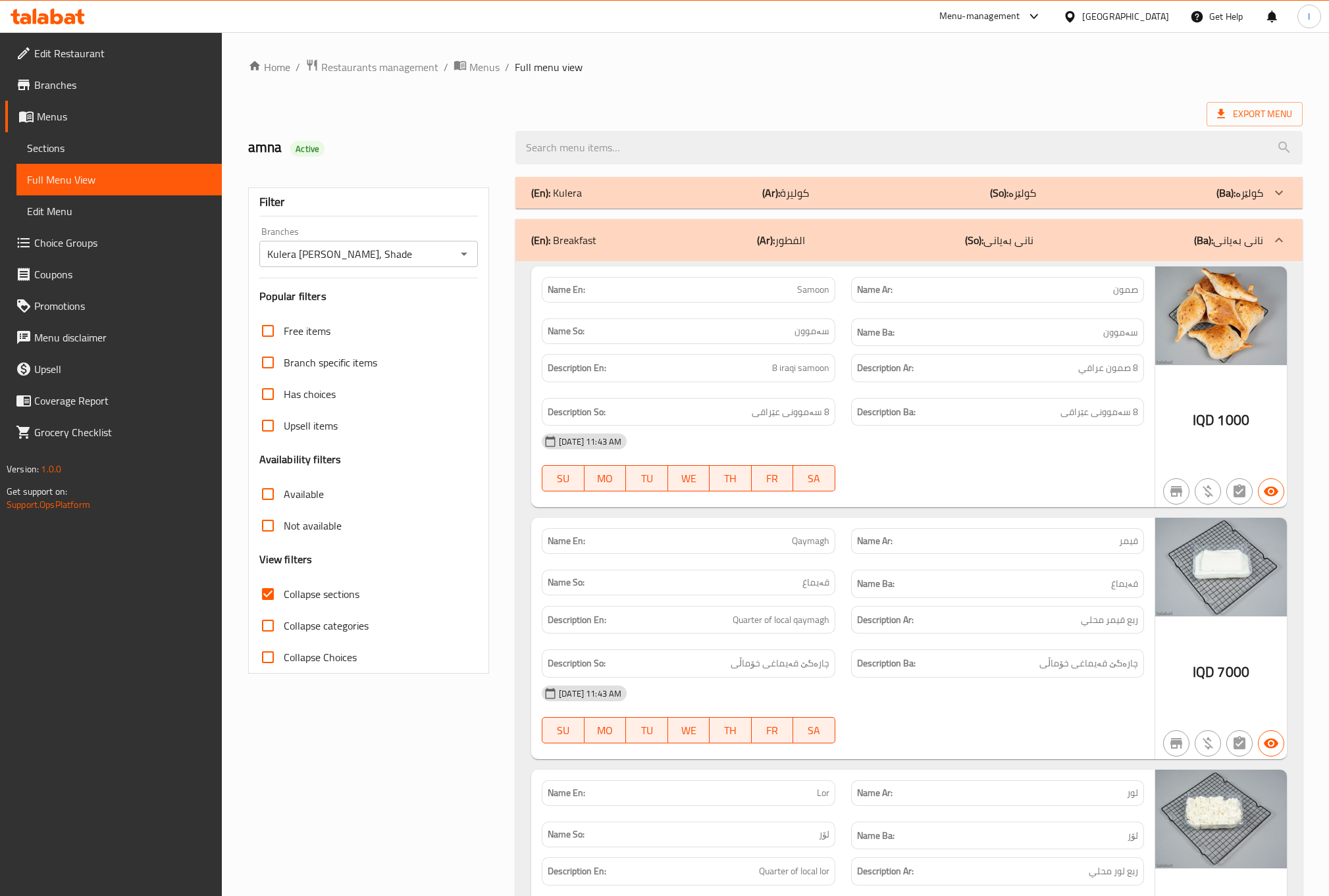
drag, startPoint x: 798, startPoint y: 246, endPoint x: 794, endPoint y: 200, distance: 46.2
click at [798, 245] on p "(Ar): الفطور" at bounding box center [781, 240] width 48 height 15
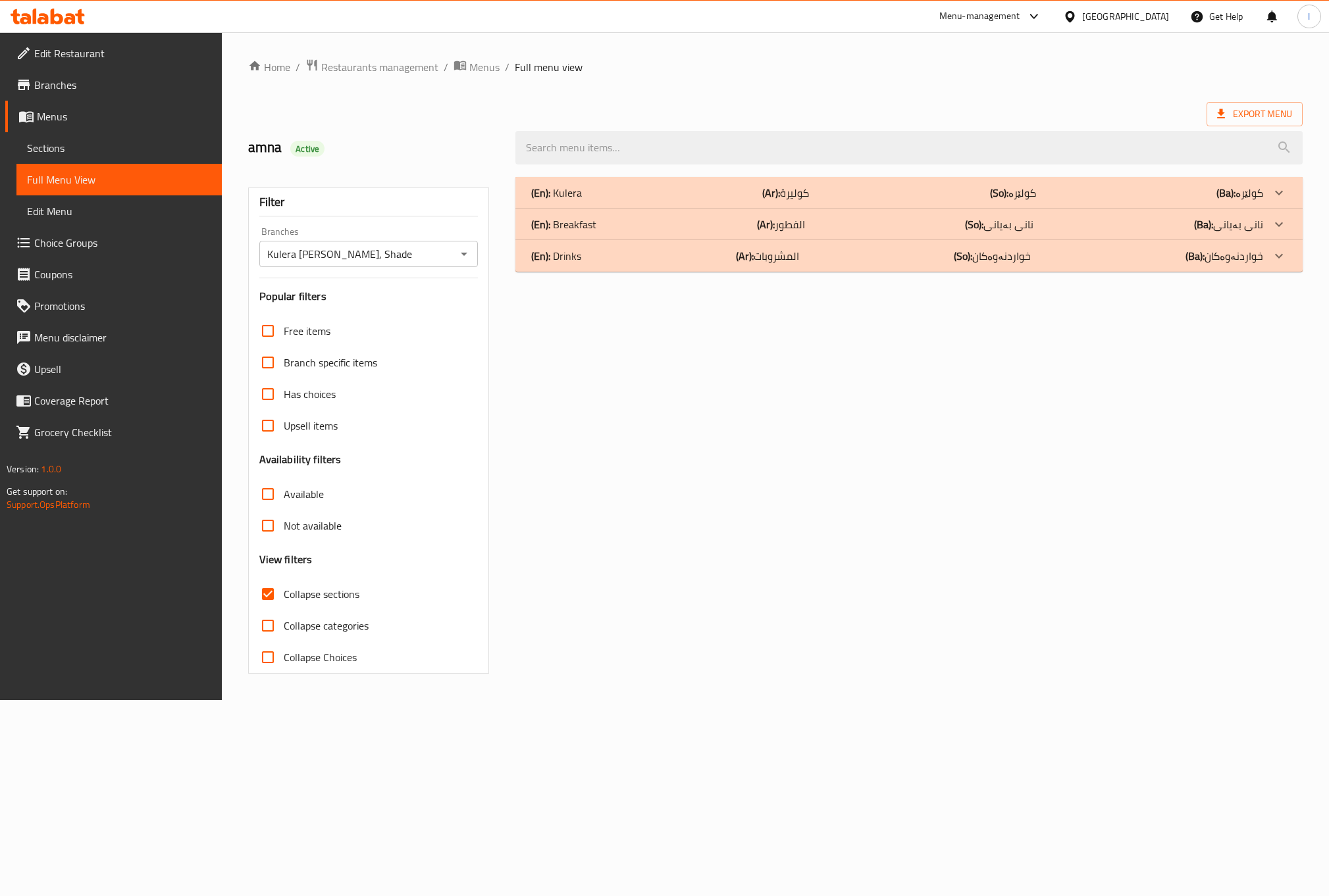
click at [794, 191] on p "(Ar): كوليرة" at bounding box center [786, 192] width 47 height 15
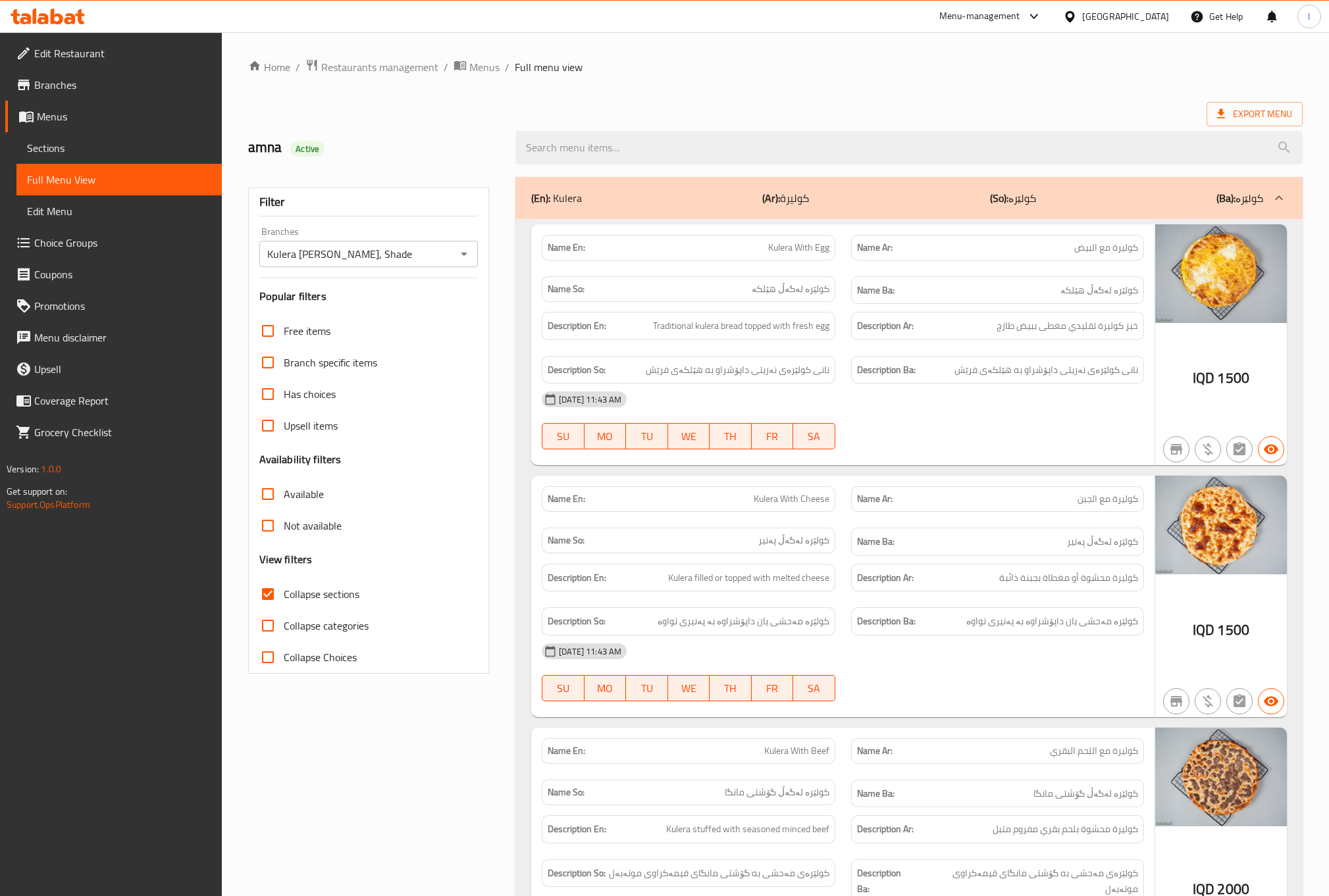
click at [936, 491] on div "Name Ar: كوليرة مع الجبن" at bounding box center [998, 499] width 293 height 26
click at [836, 539] on div "Name So: کولێرە لەگەڵ پەنیر" at bounding box center [687, 542] width 308 height 44
click at [909, 377] on strong "Description Ba:" at bounding box center [887, 370] width 59 height 16
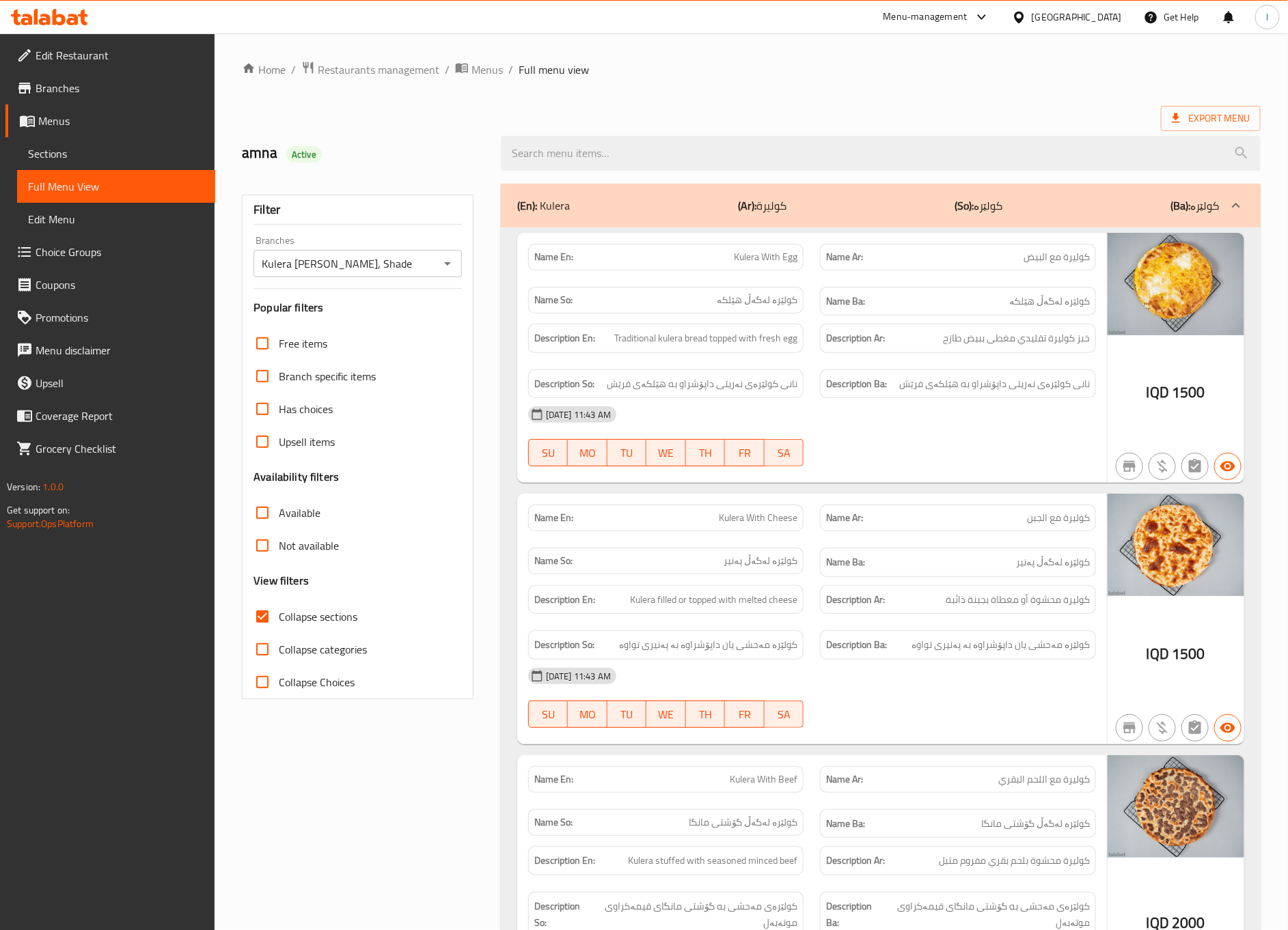
click at [925, 480] on div "Name En: Kulera With Egg Name Ar: كوليرة مع البيض Name So: کولێرە لەگەڵ هێلکە N…" at bounding box center [812, 358] width 590 height 250
click at [952, 431] on div "[DATE] 11:43 AM" at bounding box center [812, 414] width 584 height 33
click at [811, 404] on div "[DATE] 11:43 AM" at bounding box center [812, 414] width 584 height 33
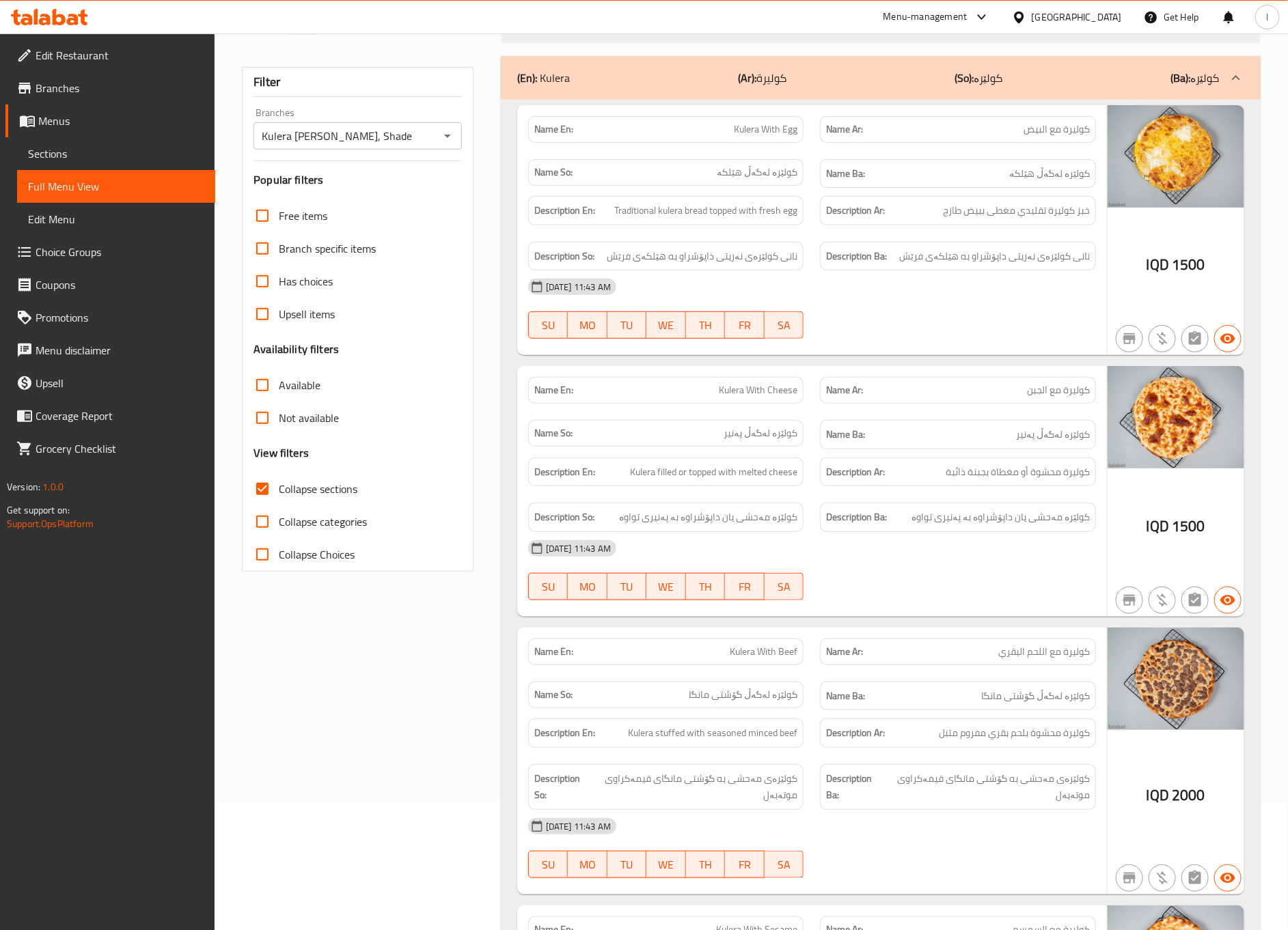
scroll to position [135, 0]
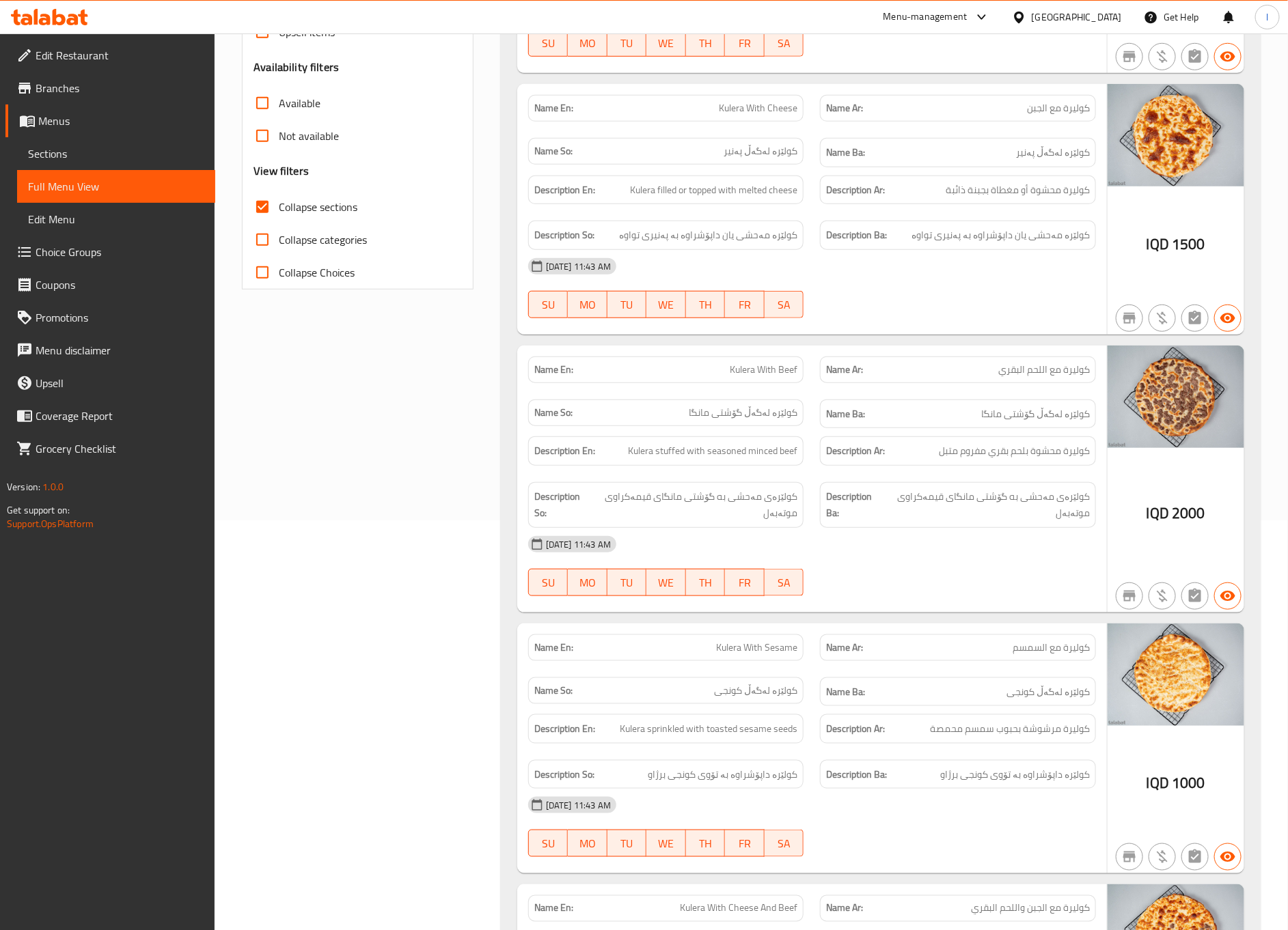
scroll to position [426, 0]
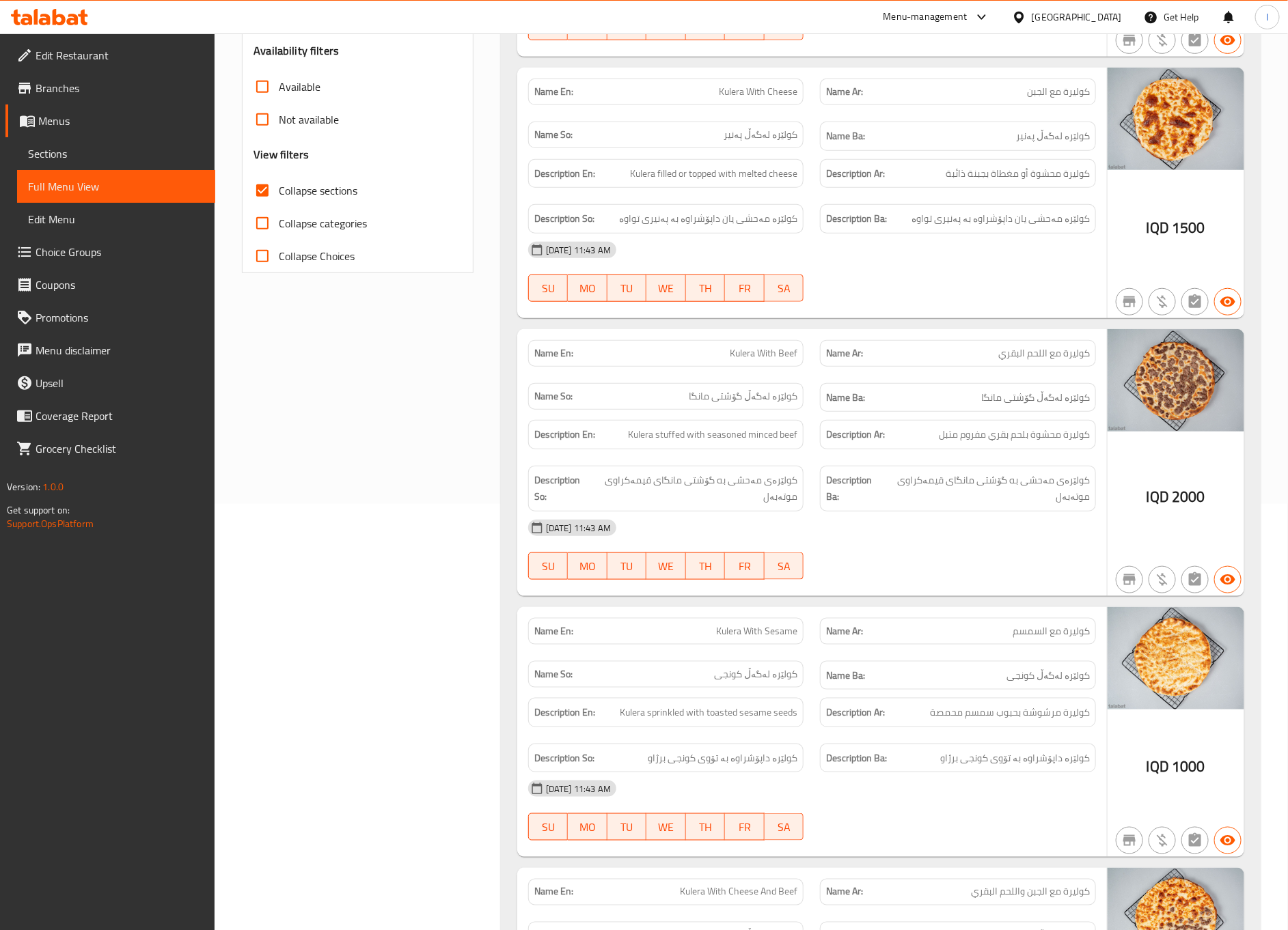
click at [879, 283] on div "[DATE] 11:43 AM SU MO TU WE TH FR SA" at bounding box center [812, 272] width 584 height 76
click at [934, 310] on div at bounding box center [958, 302] width 293 height 16
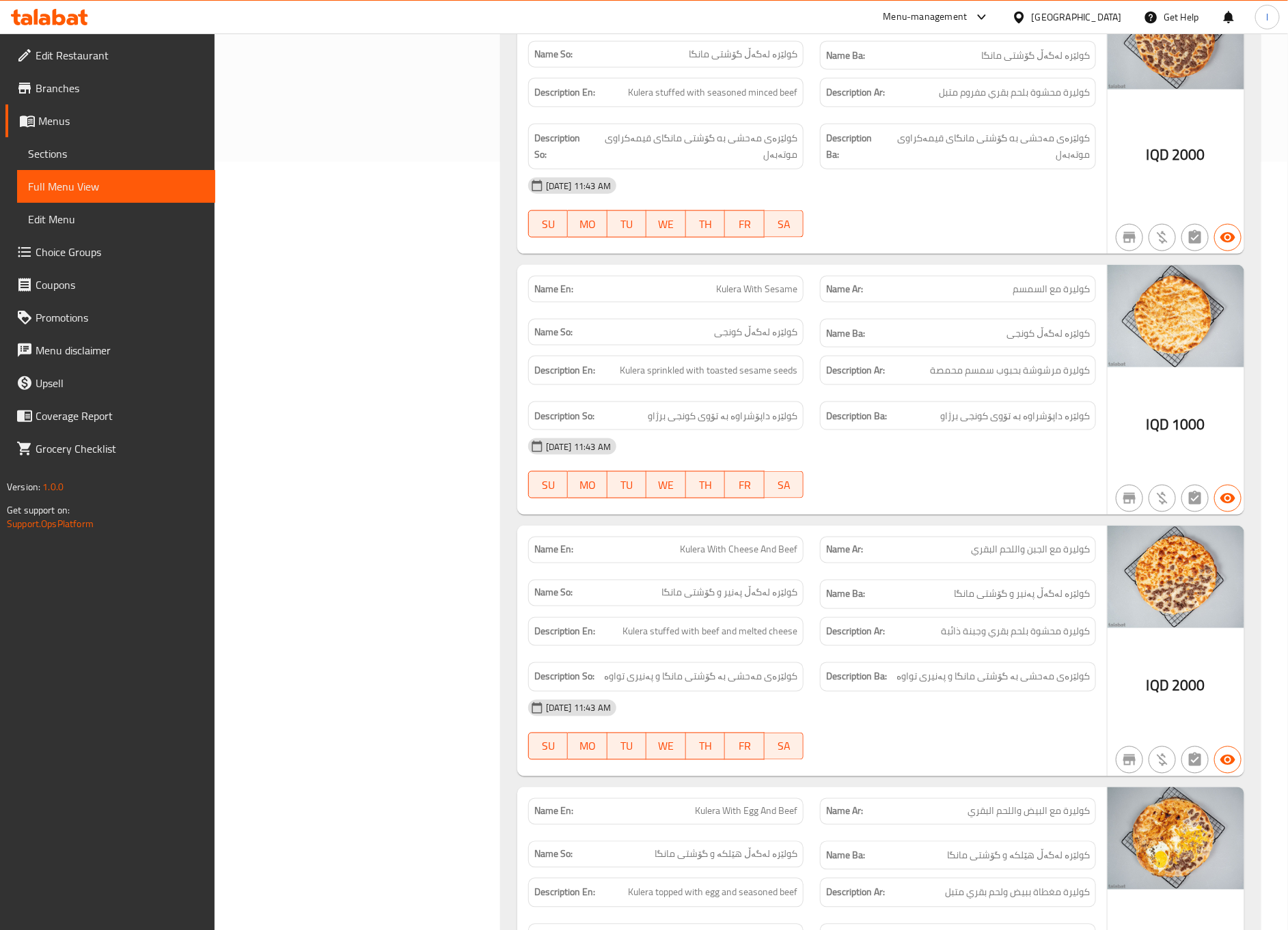
scroll to position [1109, 0]
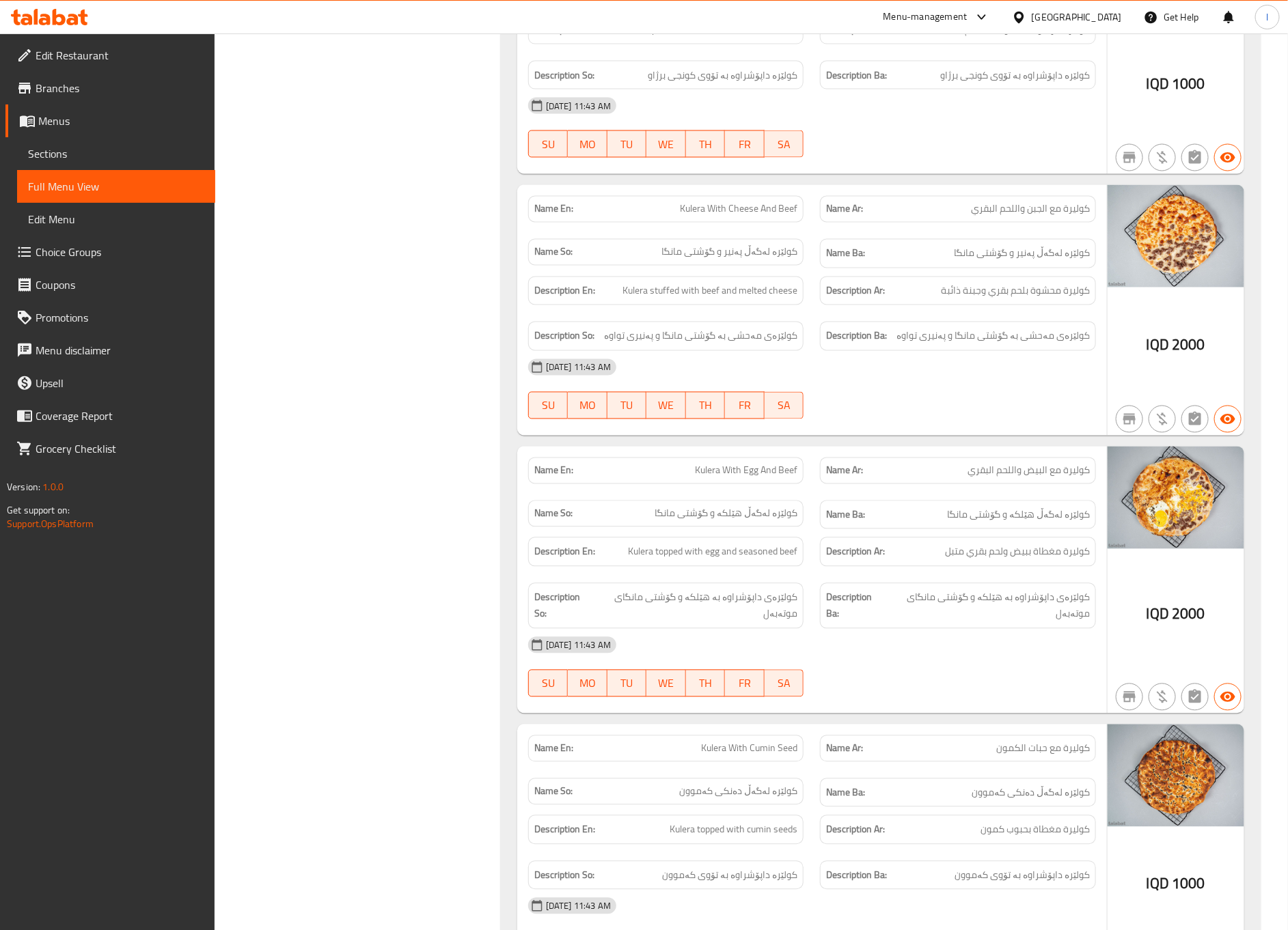
click at [555, 363] on div "[DATE] 11:43 AM" at bounding box center [812, 367] width 584 height 33
click at [478, 425] on div "Filter Branches Kulera Bardi Sherwani, Shade Branches Popular filters Free item…" at bounding box center [363, 468] width 259 height 2805
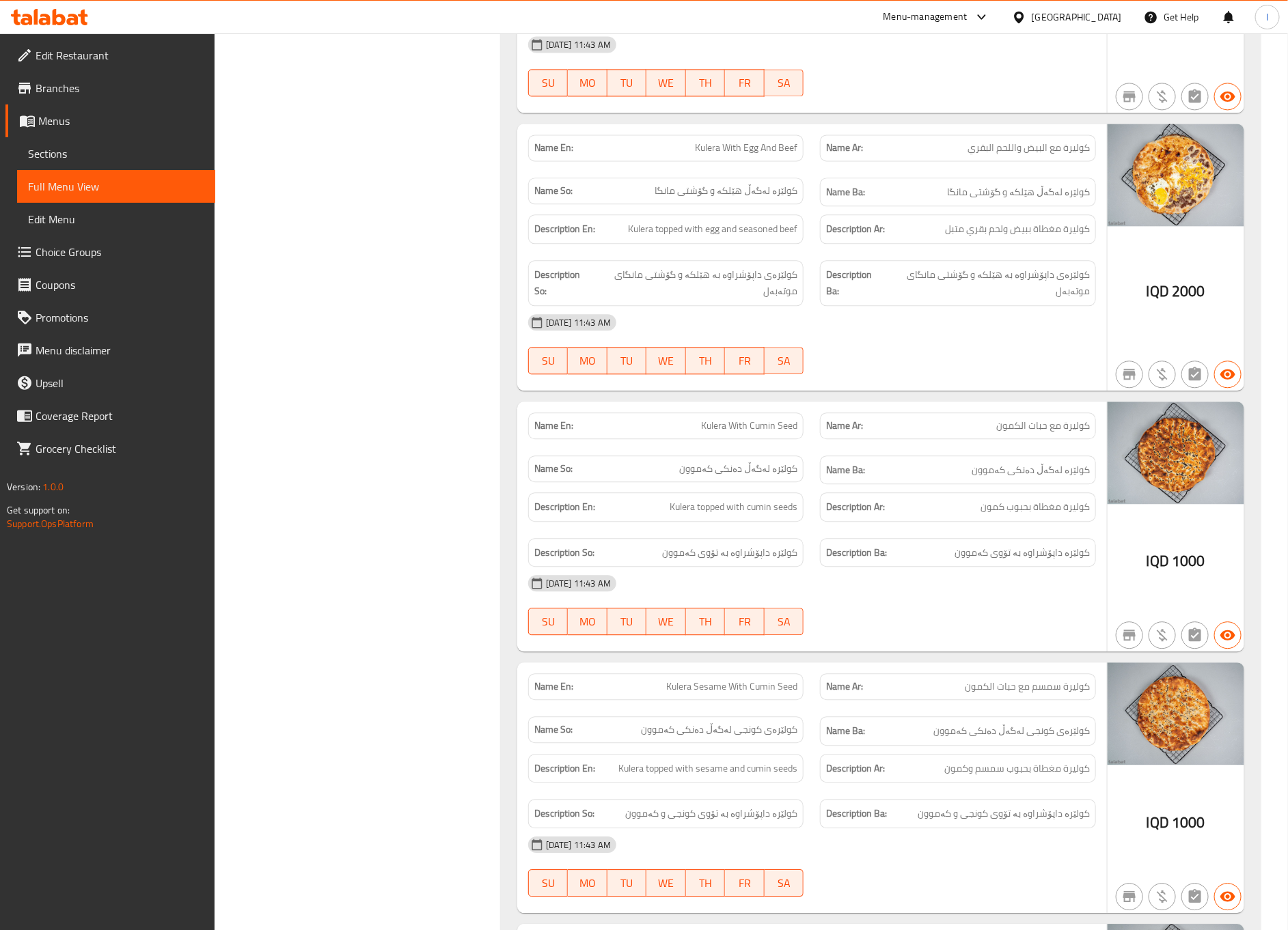
scroll to position [1451, 0]
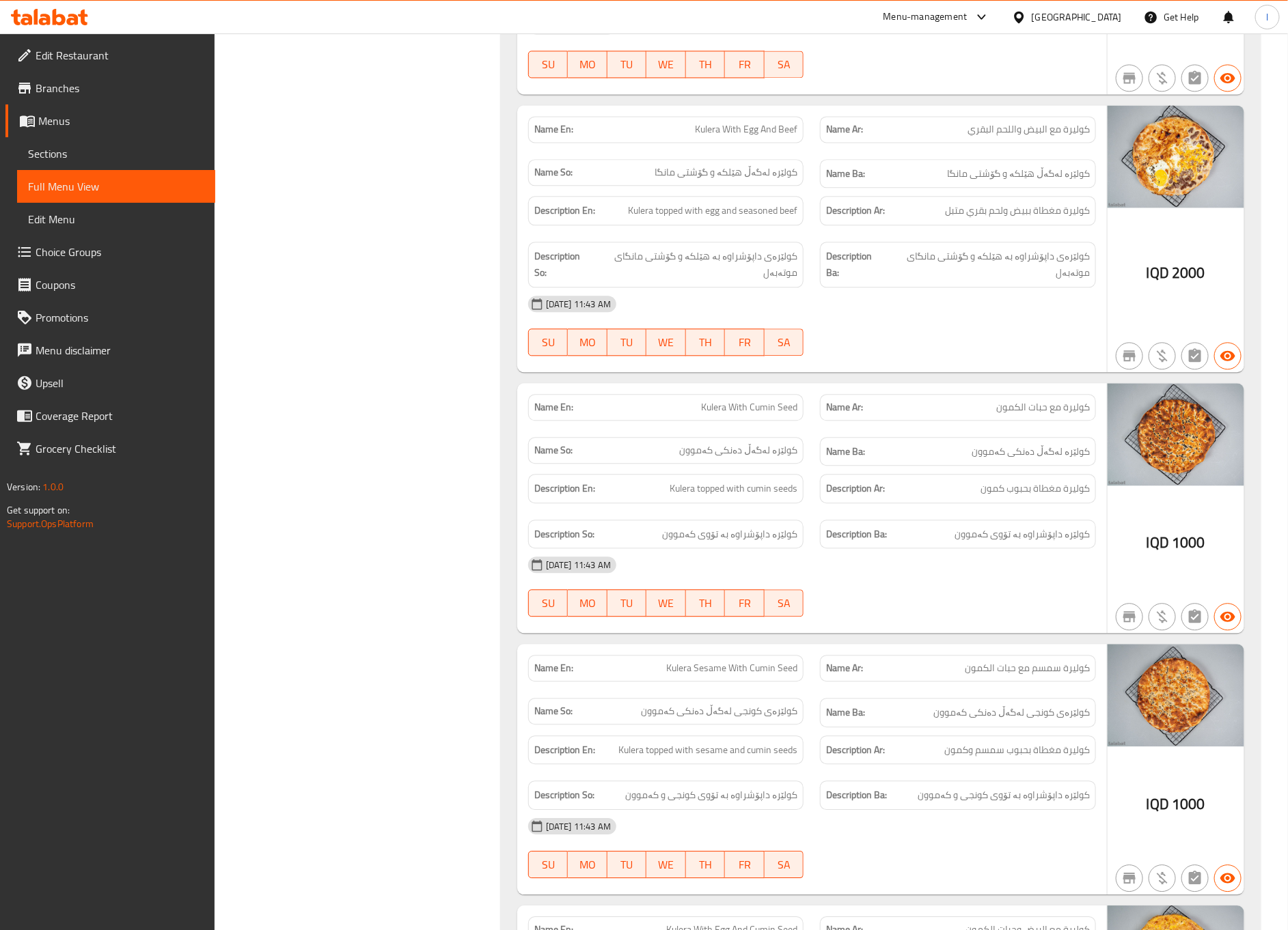
click at [447, 254] on div "Filter Branches Kulera Bardi Sherwani, Shade Branches Popular filters Free item…" at bounding box center [363, 127] width 259 height 2805
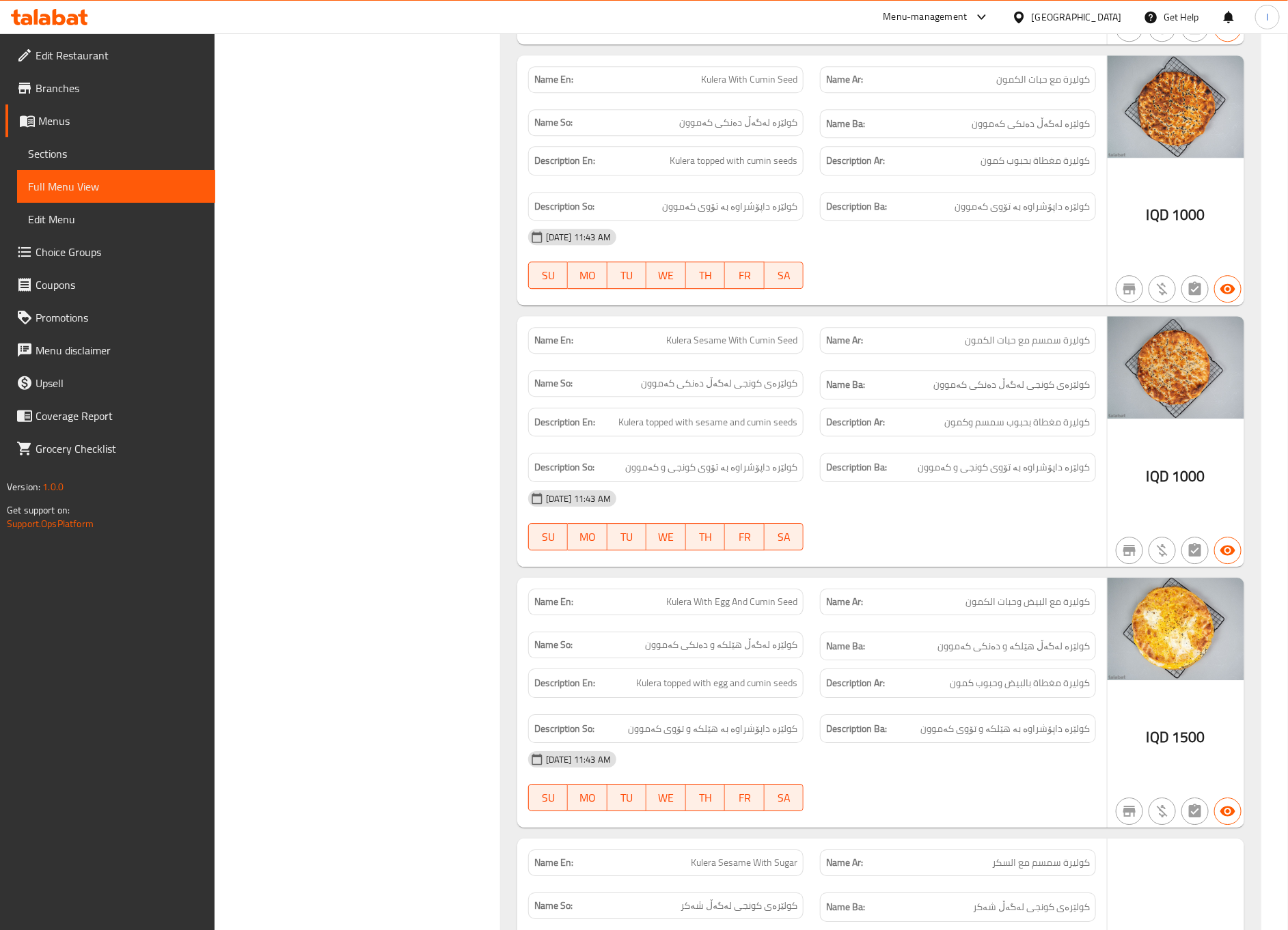
scroll to position [1793, 0]
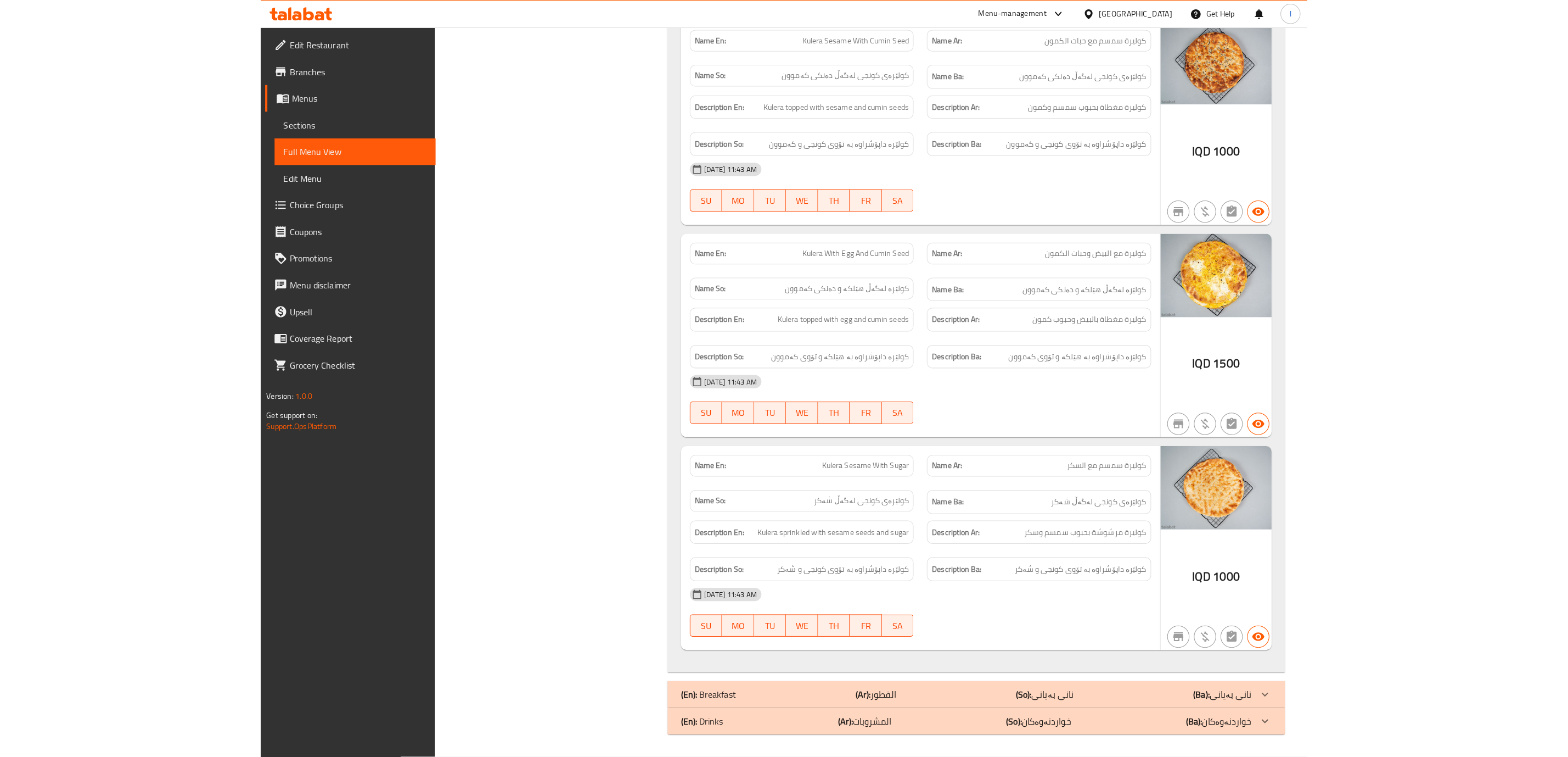
scroll to position [1648, 0]
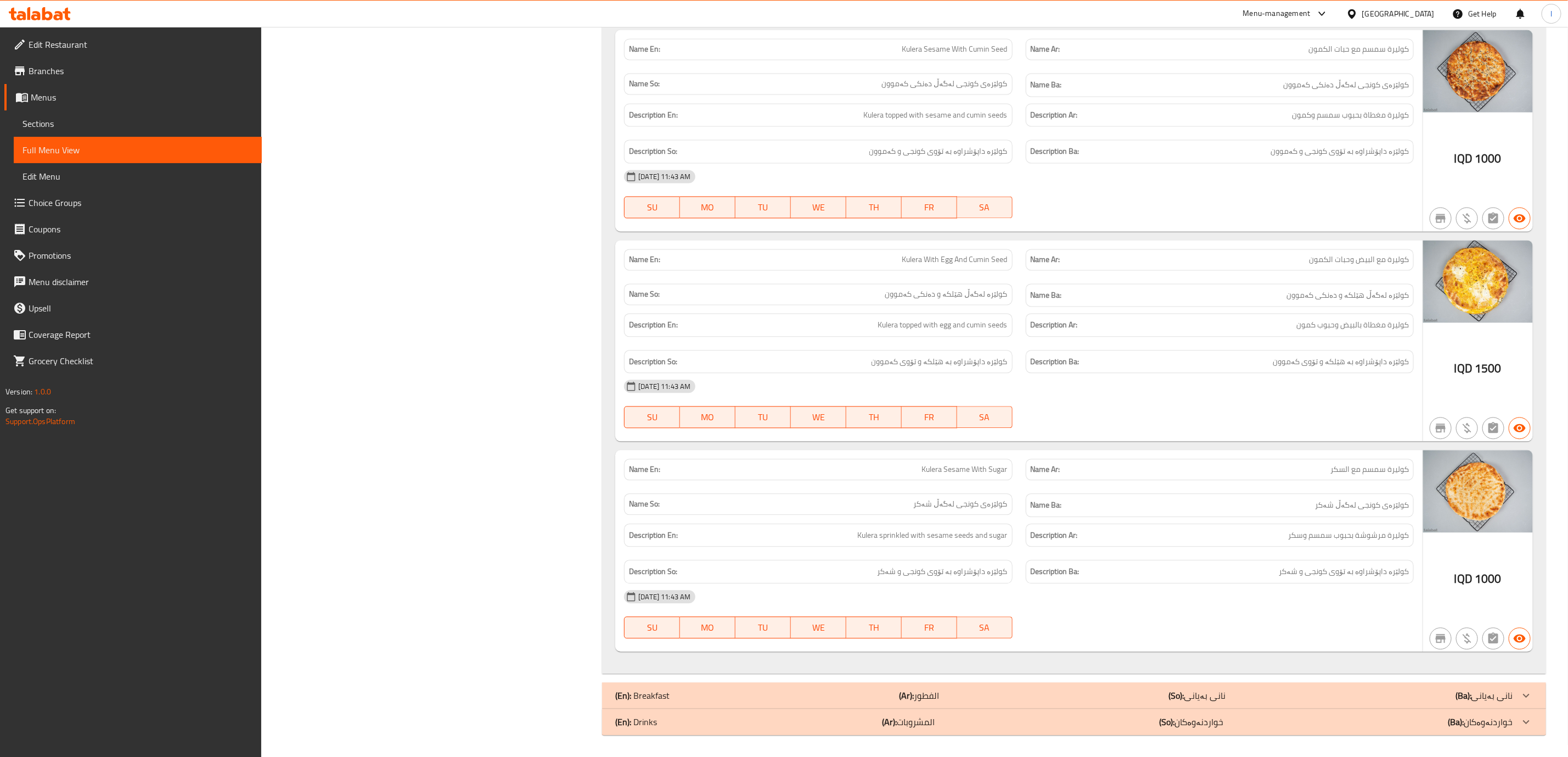
click at [1373, 183] on div "[DATE] 11:43 AM" at bounding box center [1019, 176] width 803 height 26
click at [1270, 704] on div "(En): Breakfast (Ar): الفطور (So): نانی بەیانی (Ba): نانی بەیانی" at bounding box center [1074, 695] width 944 height 26
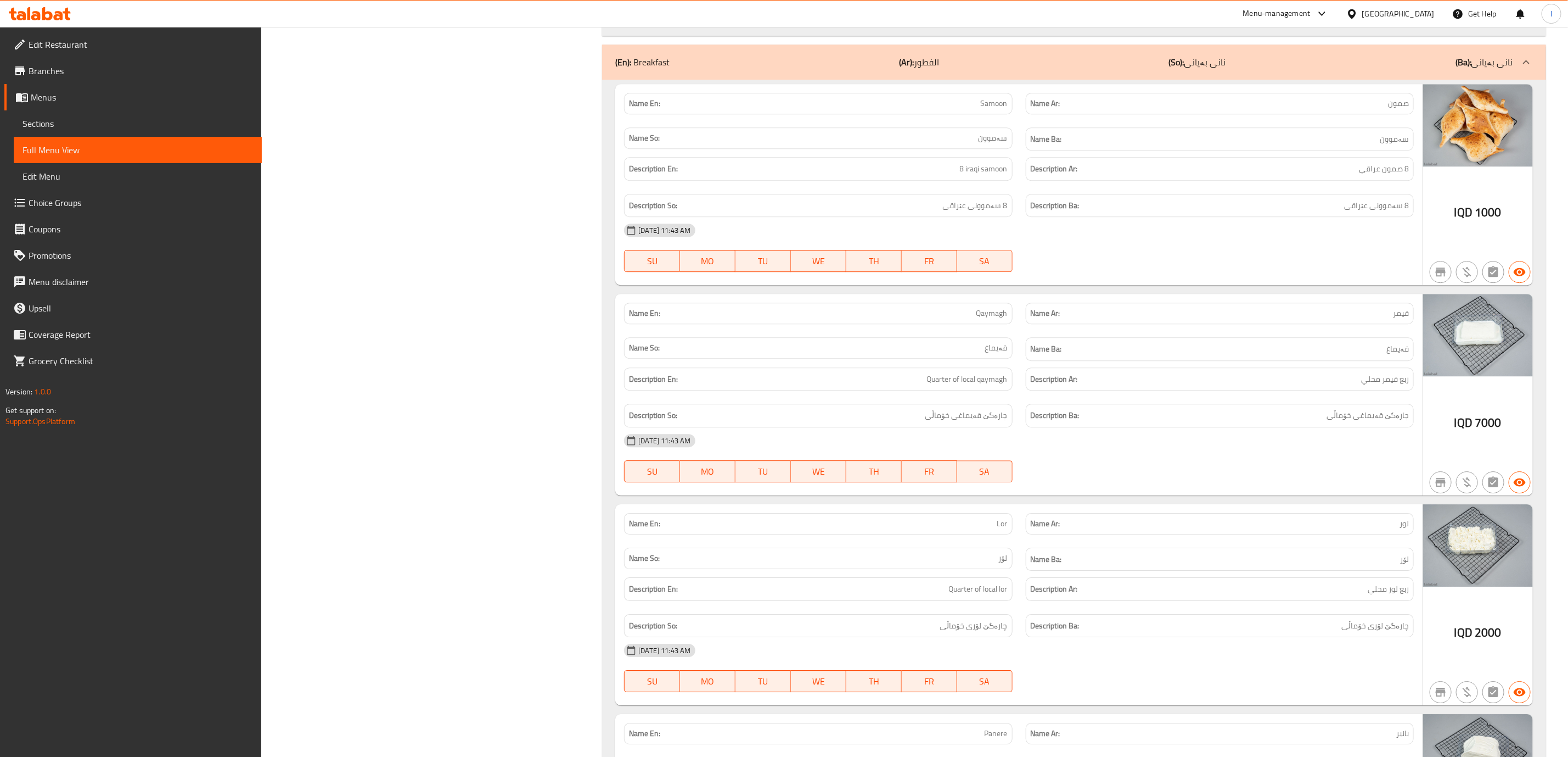
scroll to position [2532, 0]
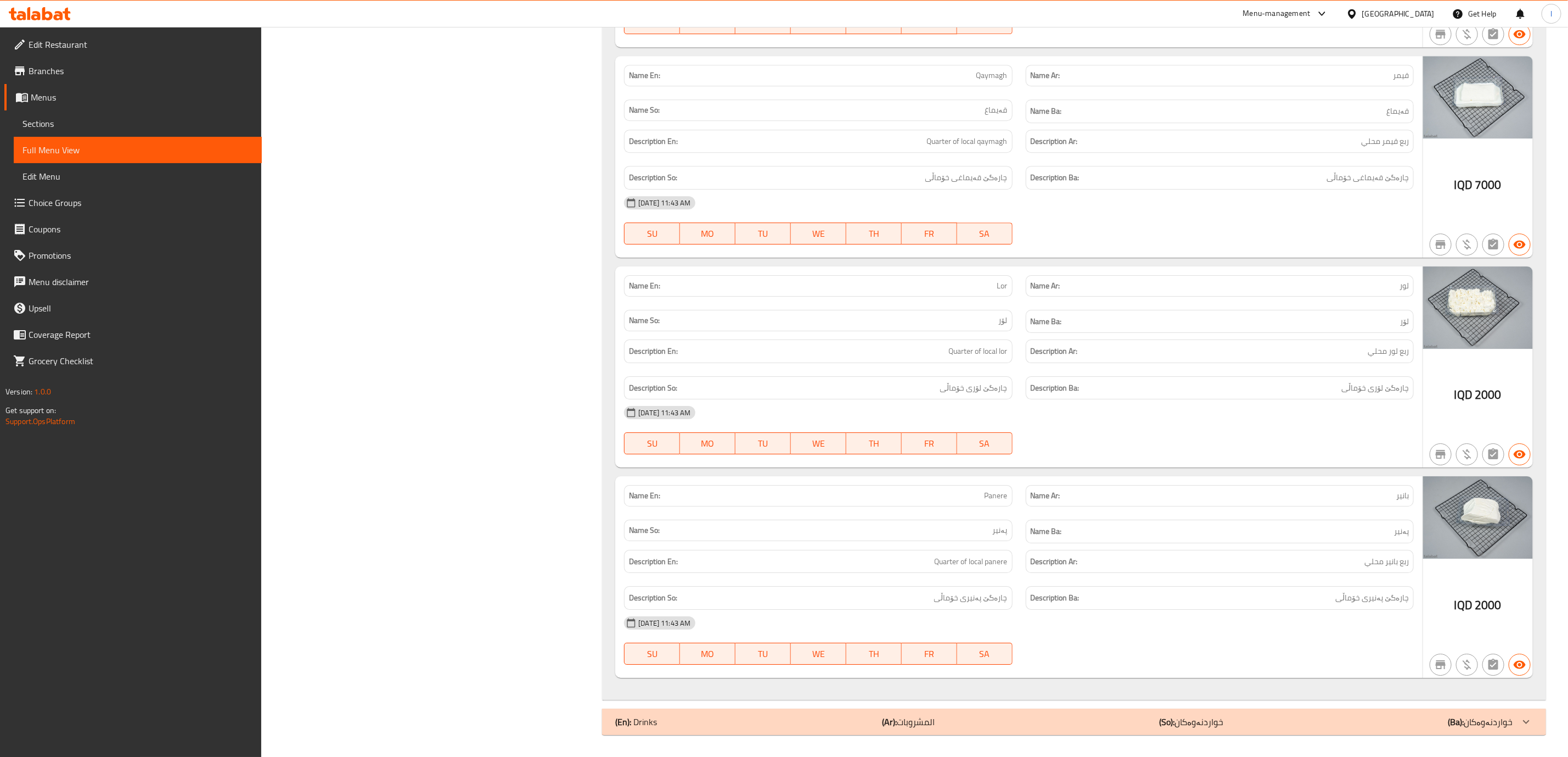
click at [1181, 723] on p "(So): خواردنەوەکان" at bounding box center [1191, 721] width 64 height 13
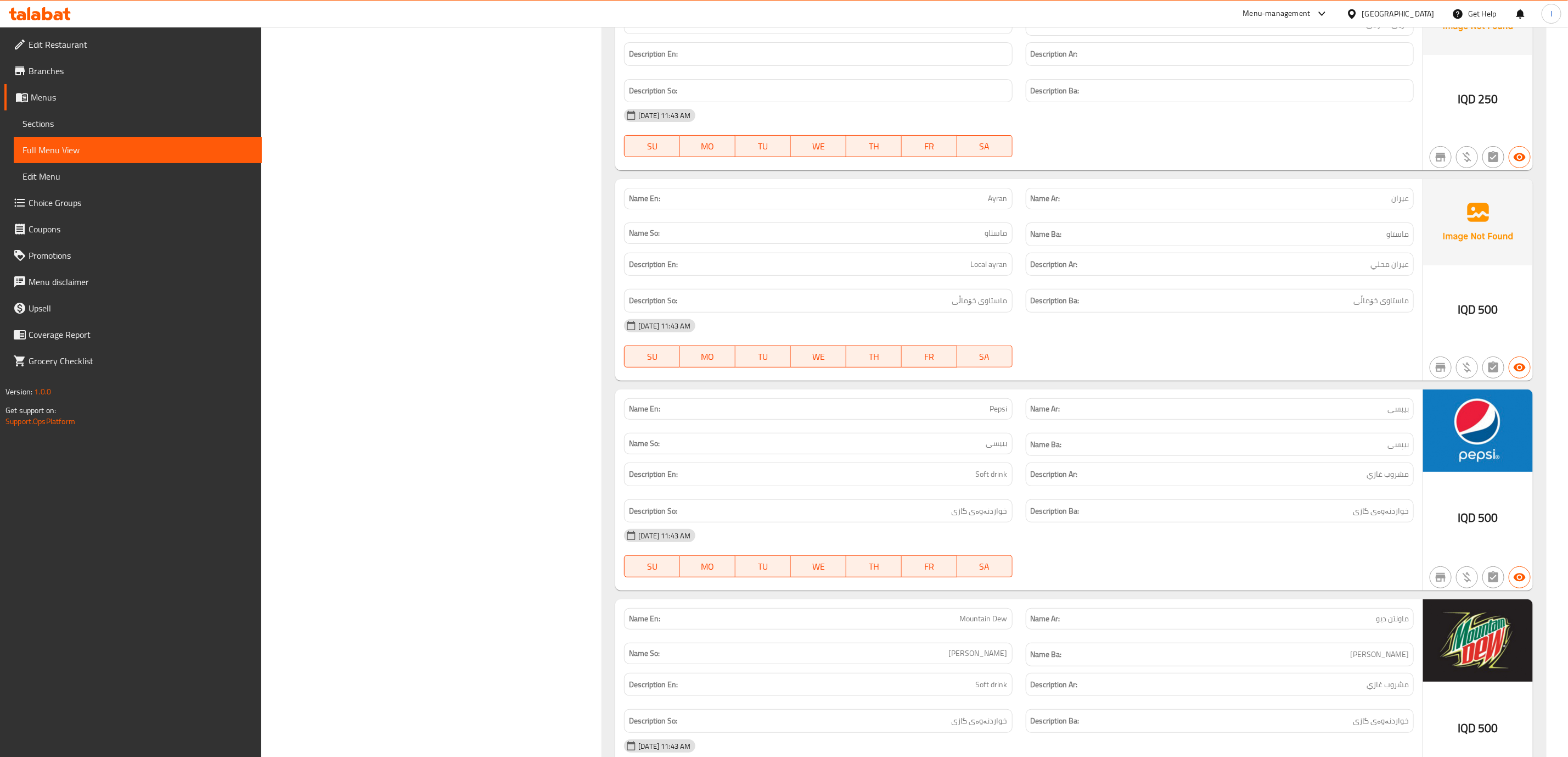
scroll to position [3007, 0]
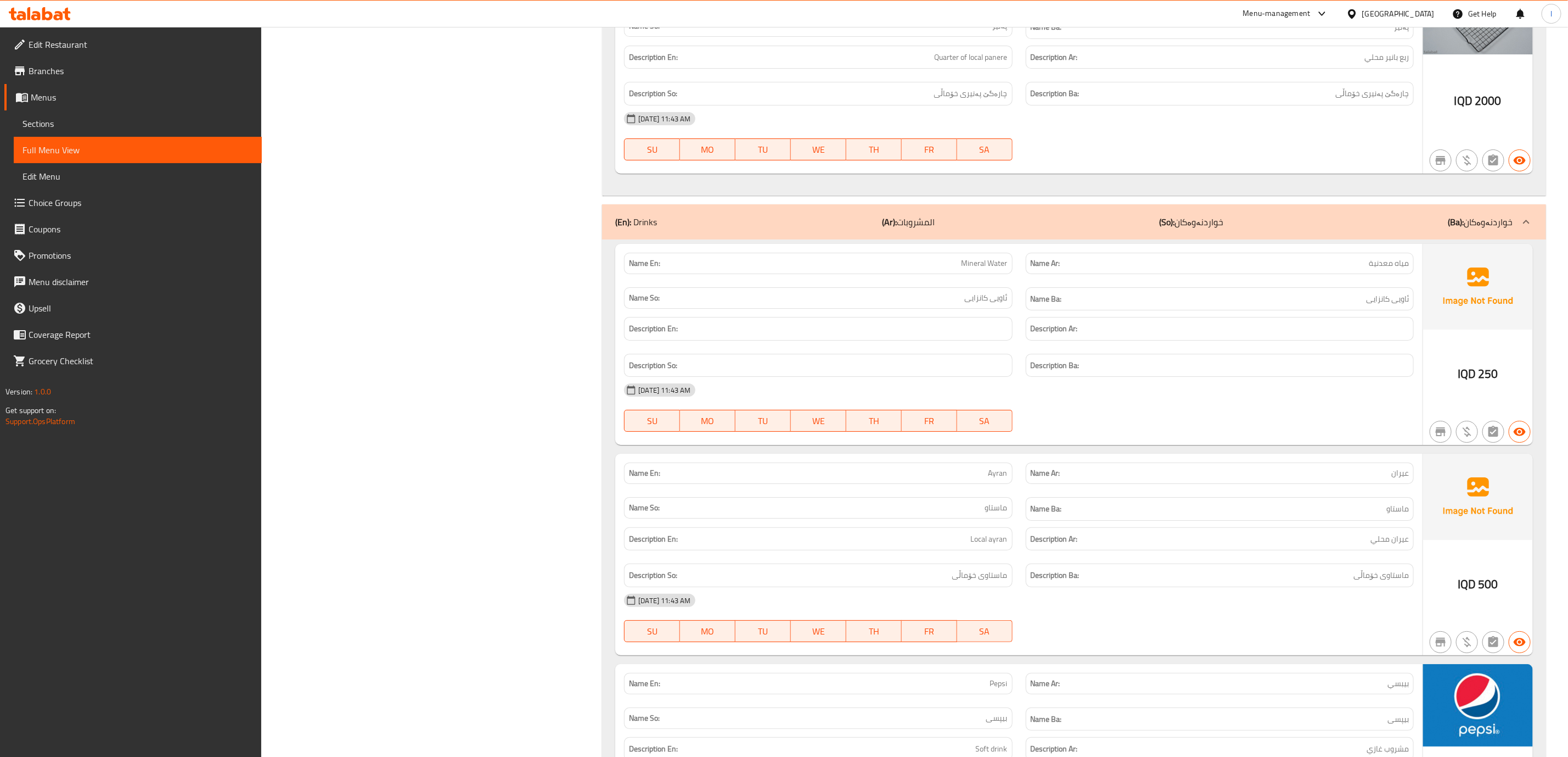
click at [962, 274] on div "Name En: Mineral Water" at bounding box center [818, 263] width 388 height 21
copy span "Mineral Water"
click at [991, 479] on span "Ayran" at bounding box center [998, 473] width 19 height 12
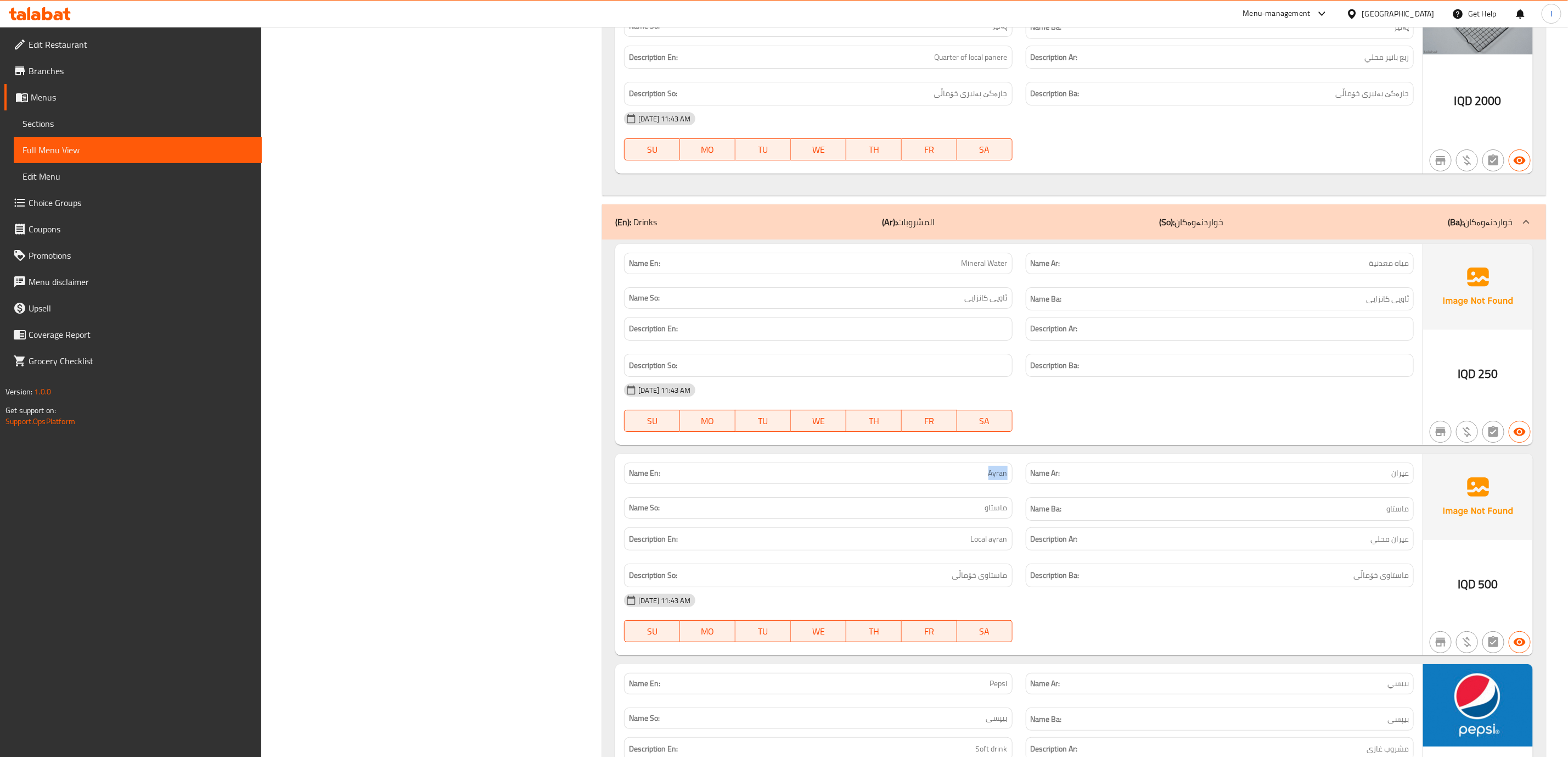
click at [991, 479] on span "Ayran" at bounding box center [998, 473] width 19 height 12
copy span "Ayran"
click at [1206, 438] on div "[DATE] 11:43 AM SU MO TU WE TH FR SA" at bounding box center [1019, 408] width 803 height 61
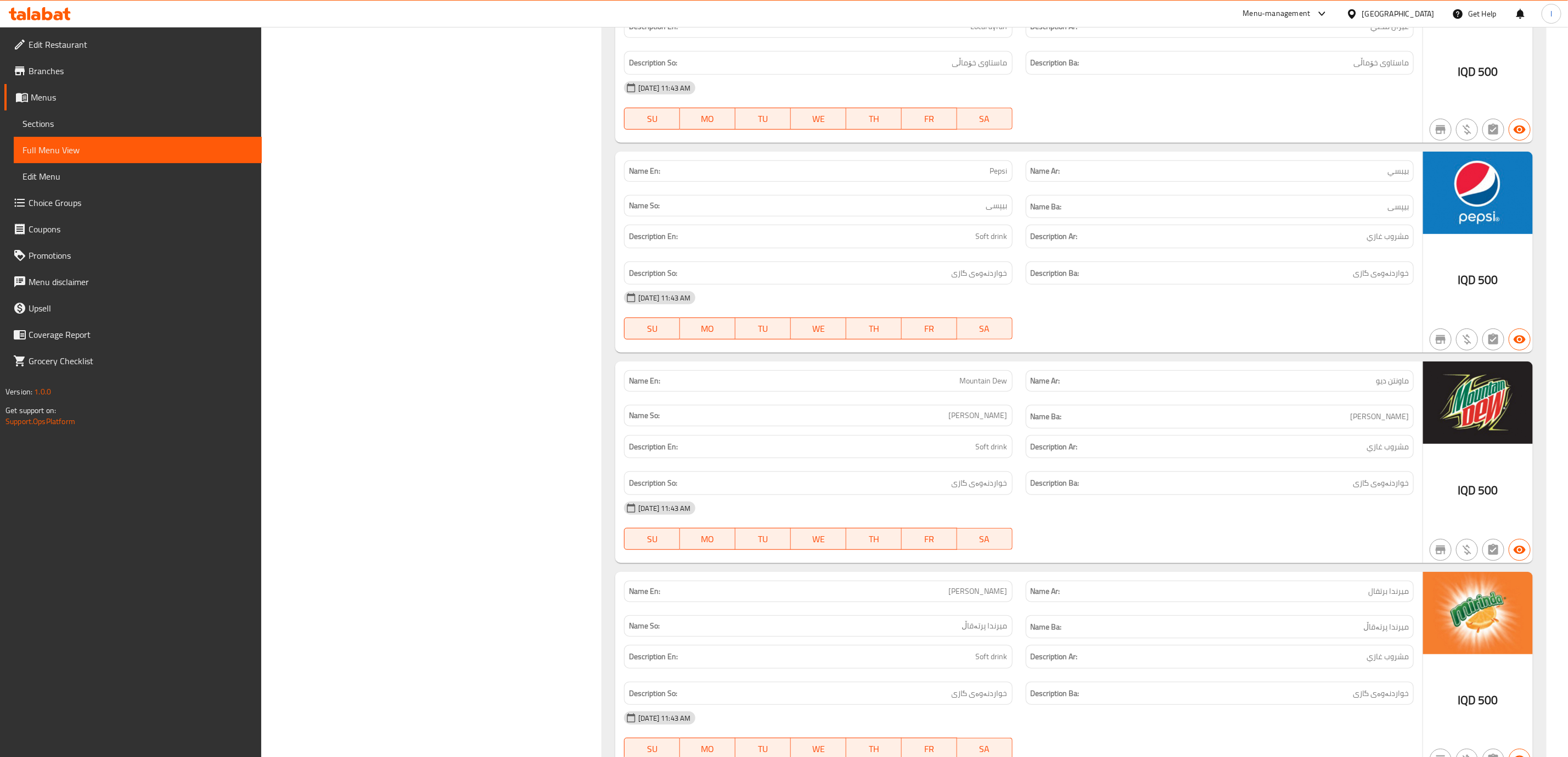
scroll to position [3569, 0]
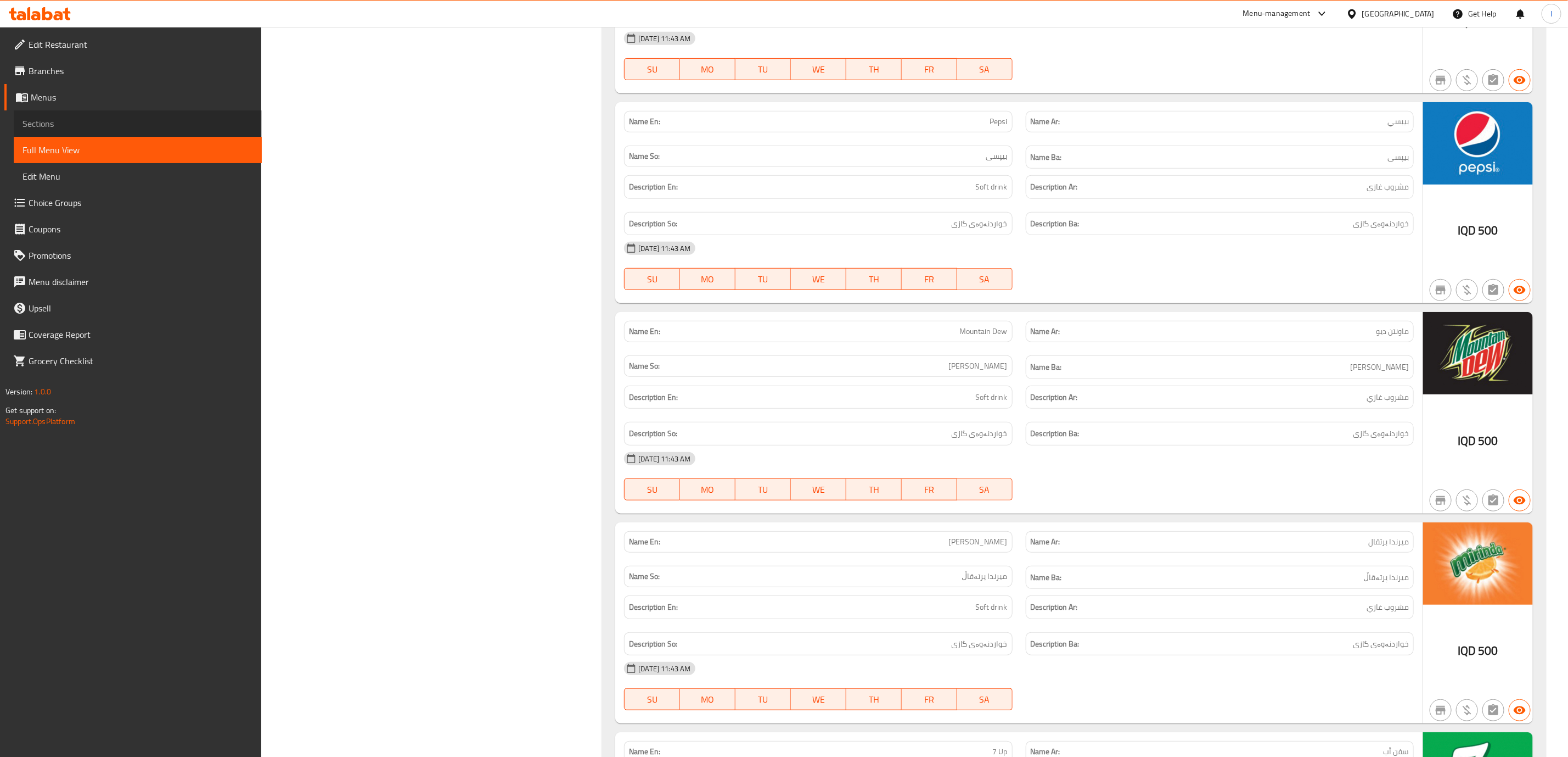
click at [99, 123] on span "Sections" at bounding box center [138, 123] width 231 height 13
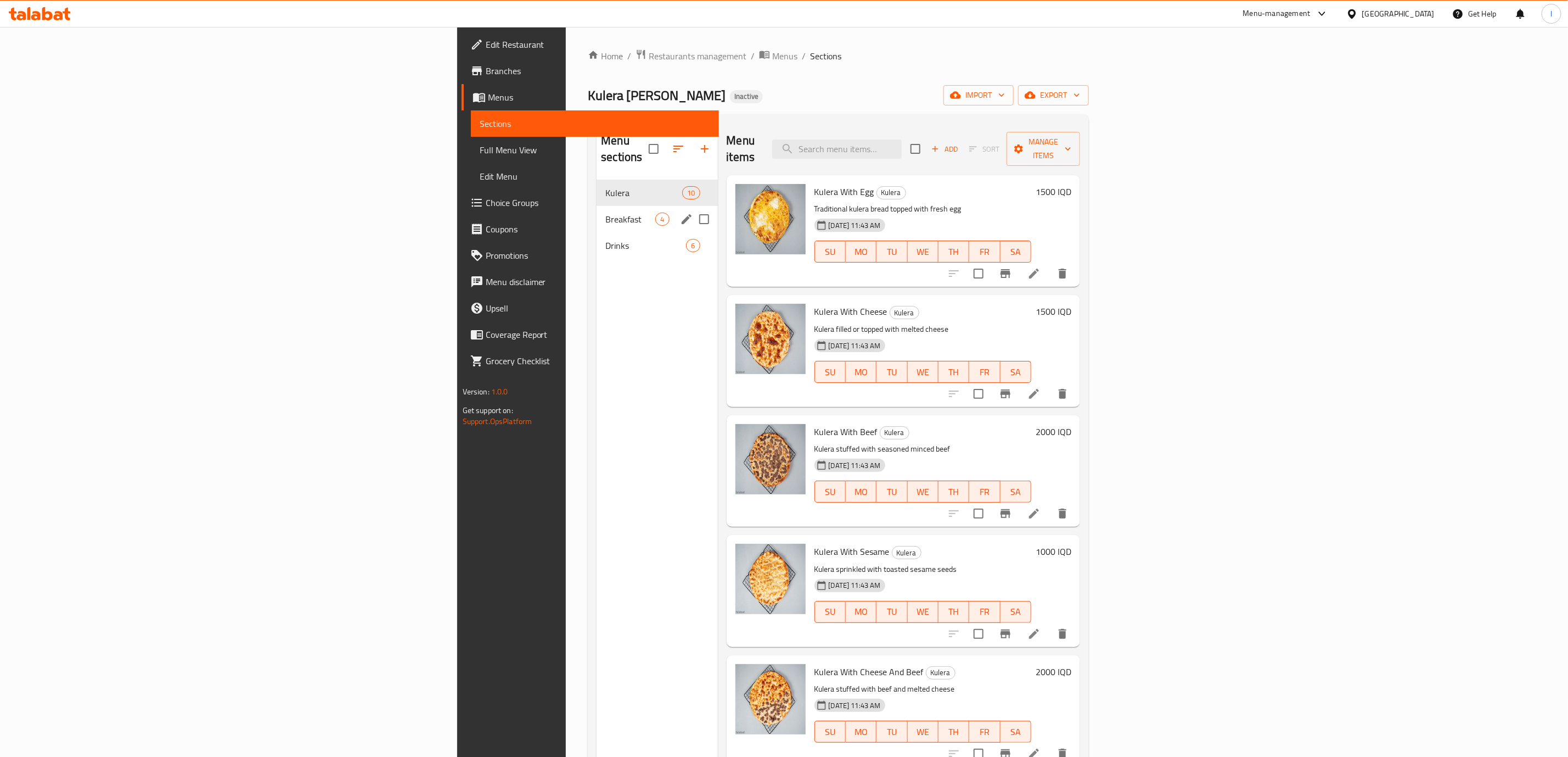
click at [597, 211] on div "Breakfast 4" at bounding box center [657, 219] width 121 height 26
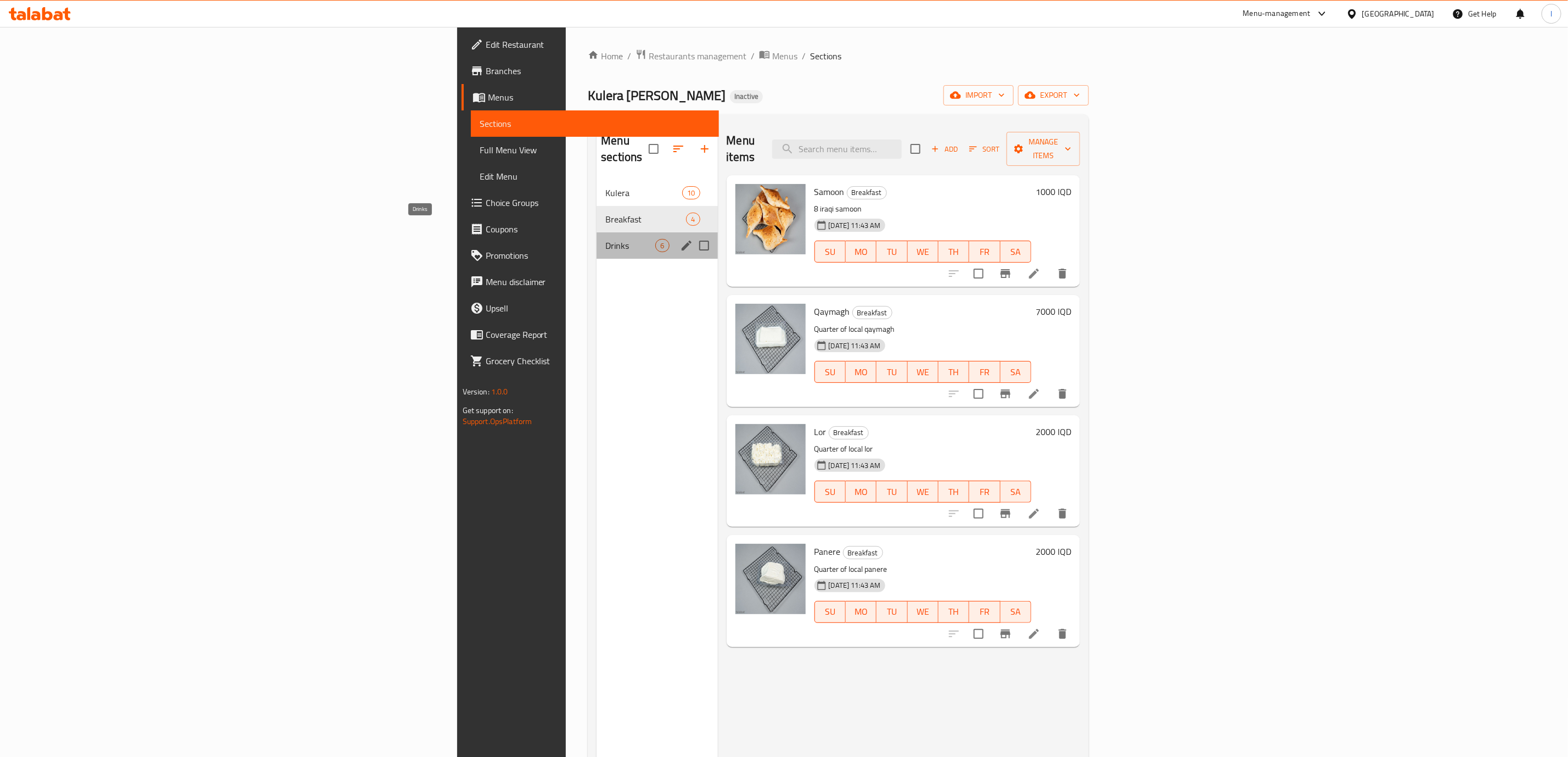
click at [606, 239] on span "Drinks" at bounding box center [630, 245] width 50 height 13
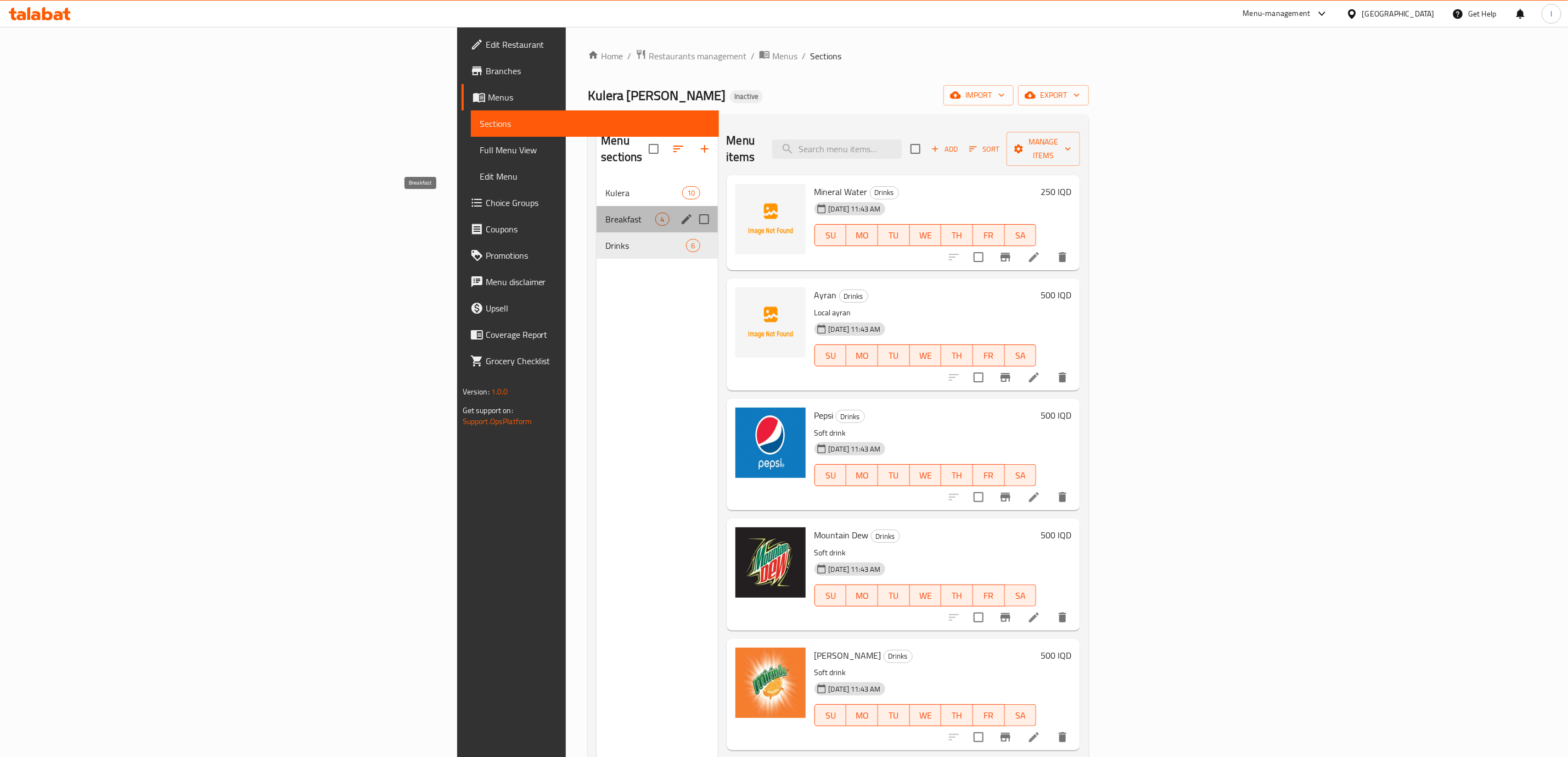
click at [606, 212] on span "Breakfast" at bounding box center [630, 219] width 50 height 13
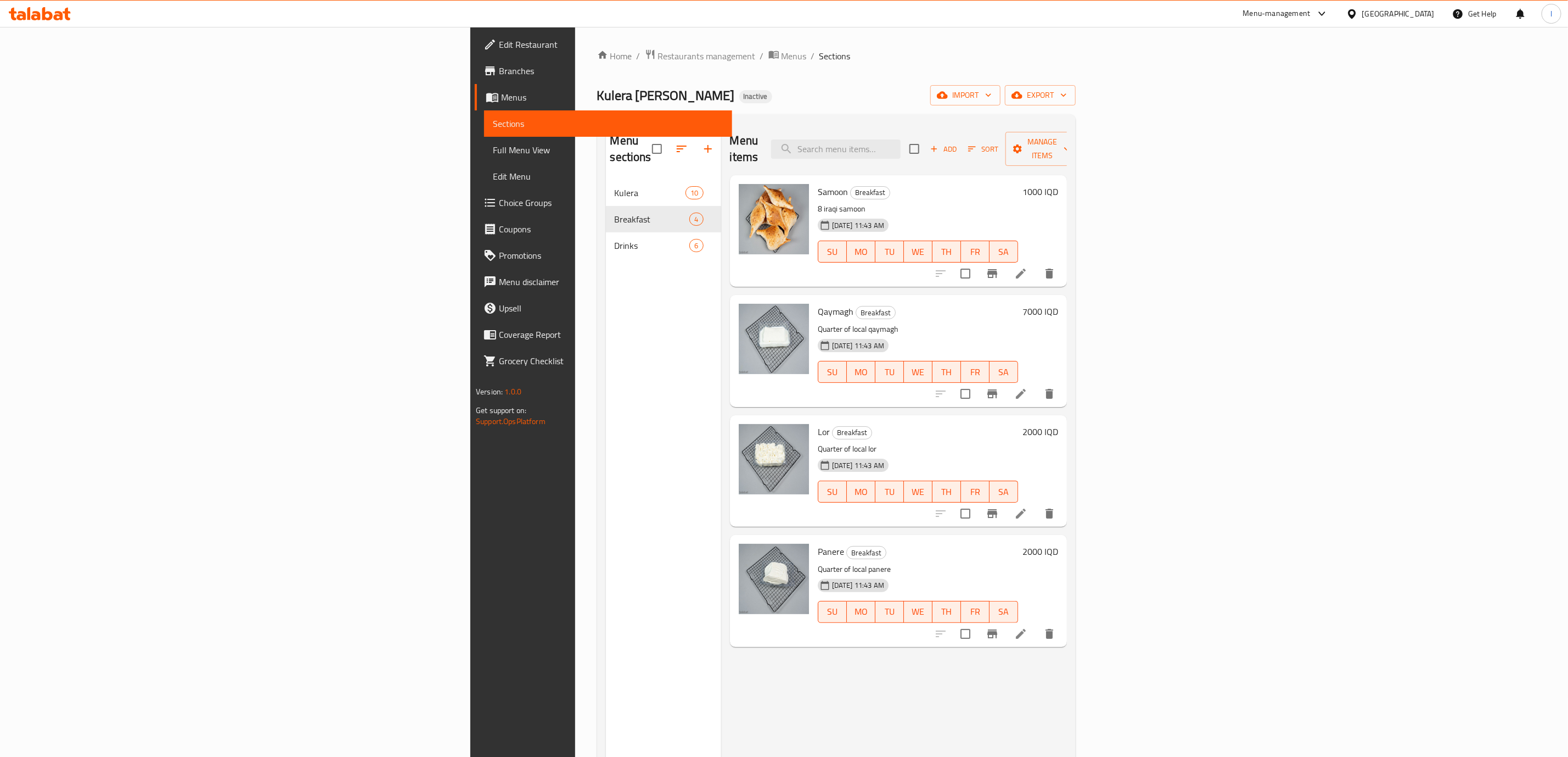
click at [493, 155] on span "Full Menu View" at bounding box center [608, 149] width 231 height 13
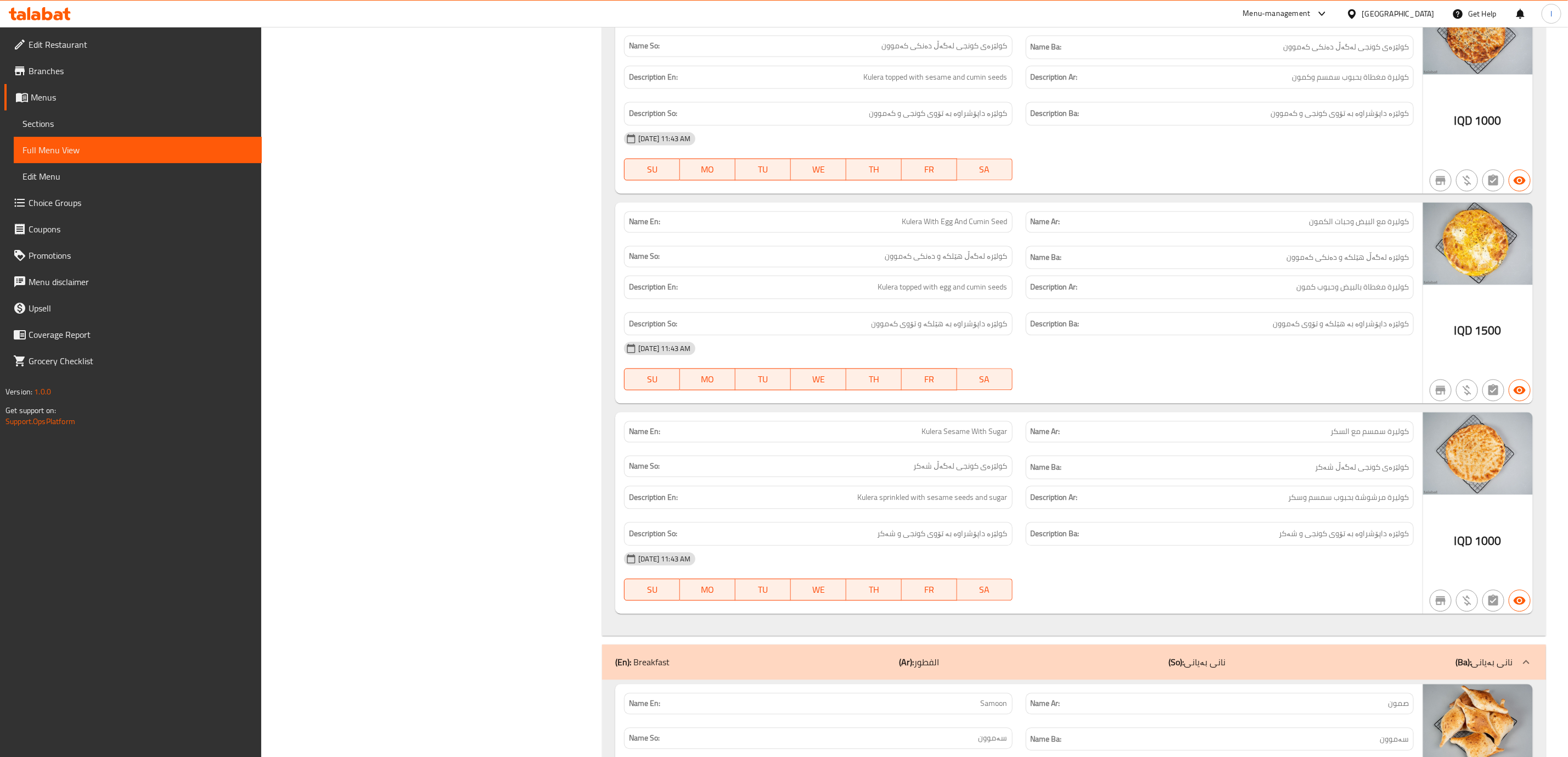
scroll to position [1671, 0]
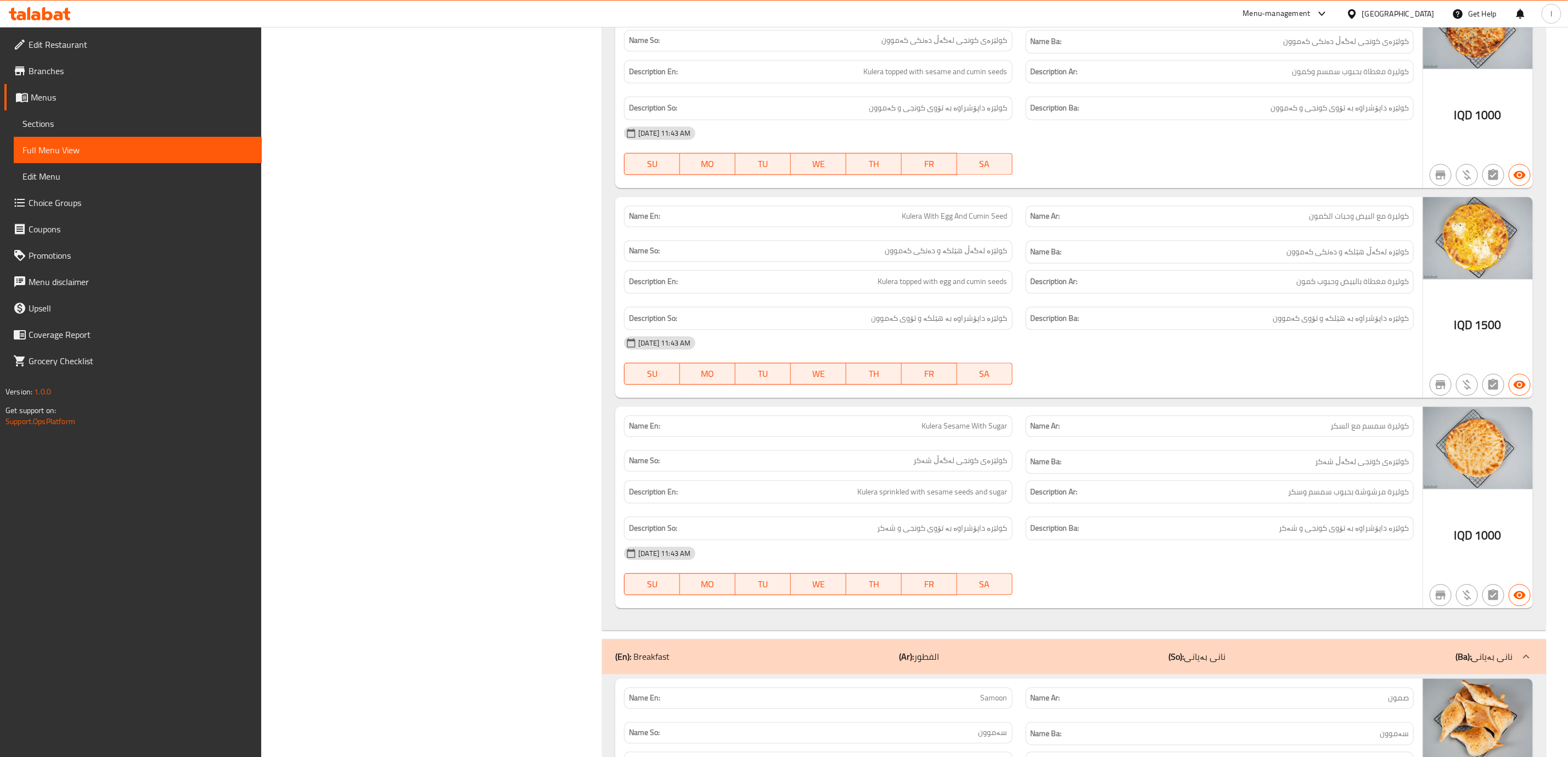
click at [34, 18] on icon at bounding box center [36, 15] width 9 height 9
